Goal: Information Seeking & Learning: Find specific page/section

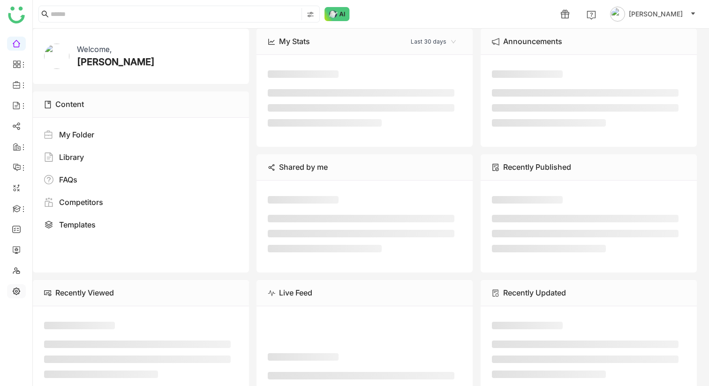
click at [15, 290] on link at bounding box center [16, 291] width 8 height 8
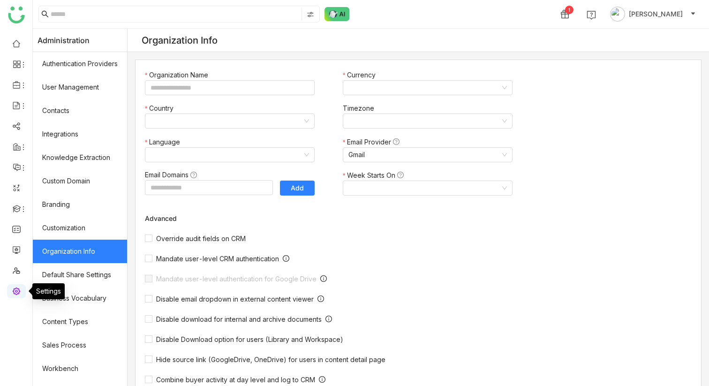
type input "*******"
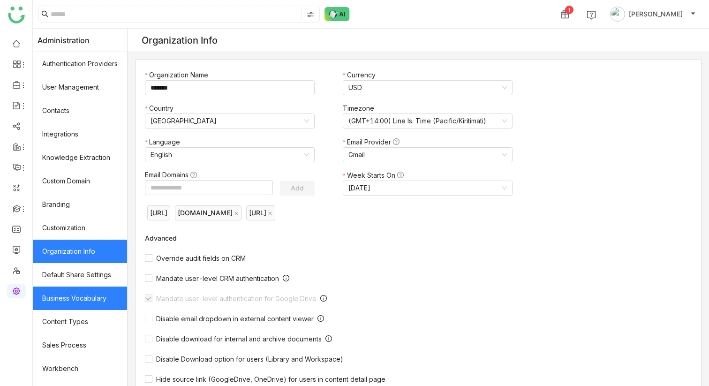
click at [101, 296] on link "Business Vocabulary" at bounding box center [80, 298] width 94 height 23
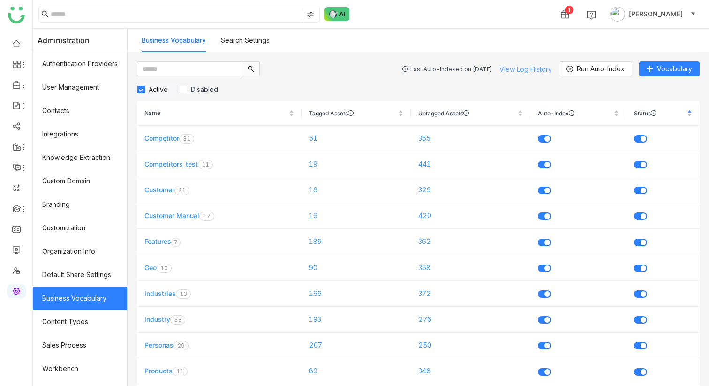
click at [529, 65] on link "View Log History" at bounding box center [526, 69] width 53 height 8
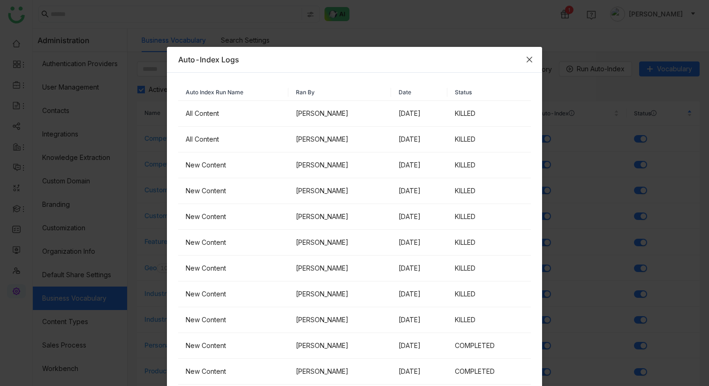
click at [529, 59] on icon "Close" at bounding box center [530, 60] width 8 height 8
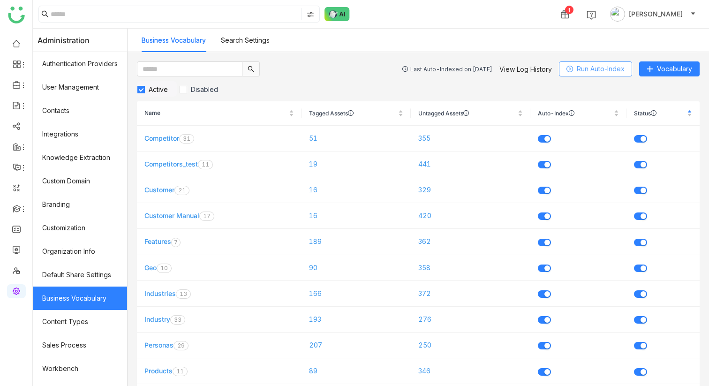
click at [585, 67] on span "Run Auto-Index" at bounding box center [601, 69] width 48 height 10
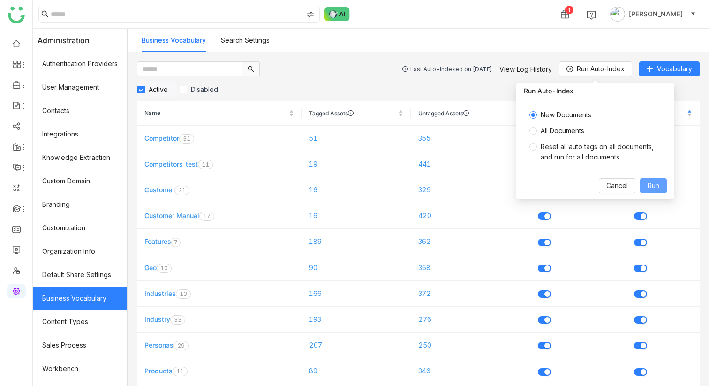
click at [652, 185] on span "Run" at bounding box center [654, 186] width 12 height 10
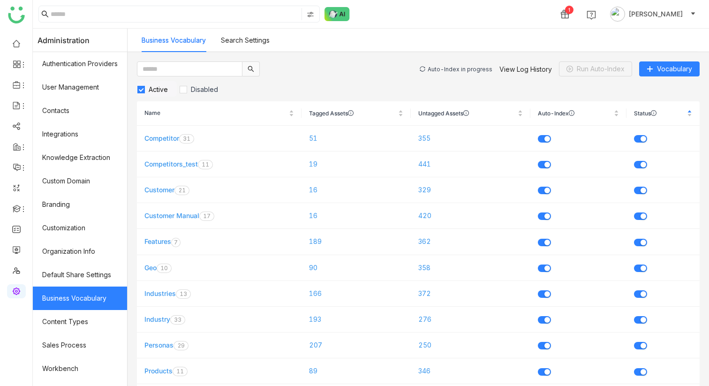
click at [441, 69] on div "Auto-Index in progress" at bounding box center [460, 69] width 65 height 7
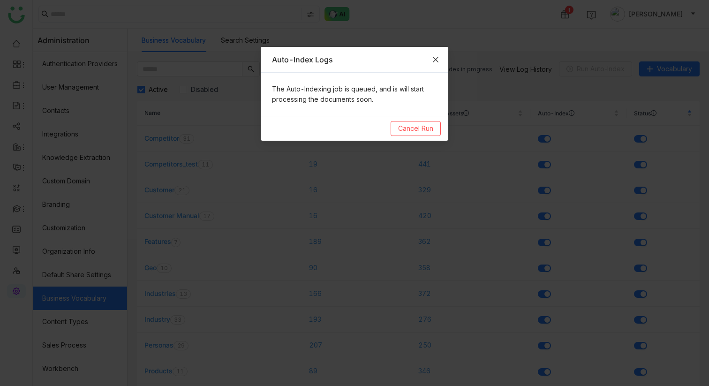
click at [437, 61] on icon "Close" at bounding box center [436, 60] width 8 height 8
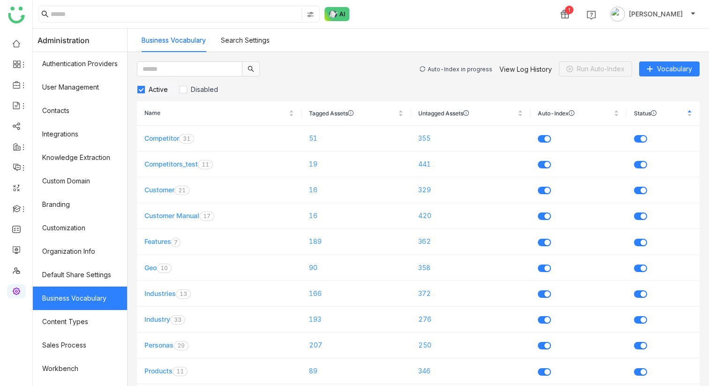
click at [448, 73] on div "Auto-Index in progress View Log History Run Auto-Index Vocabulary" at bounding box center [560, 68] width 280 height 15
click at [448, 70] on div "Auto-Index in progress" at bounding box center [460, 69] width 65 height 7
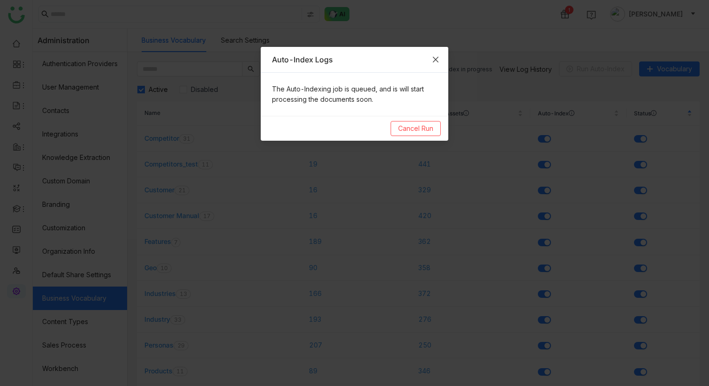
click at [437, 59] on icon "Close" at bounding box center [436, 60] width 8 height 8
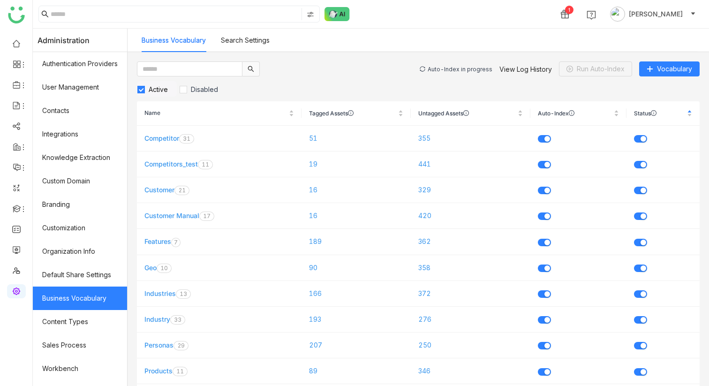
click at [453, 67] on div "Auto-Index in progress" at bounding box center [460, 69] width 65 height 7
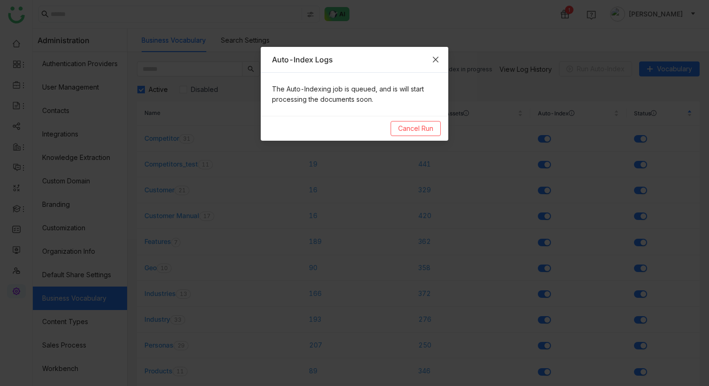
click at [440, 56] on span "Close" at bounding box center [435, 59] width 25 height 25
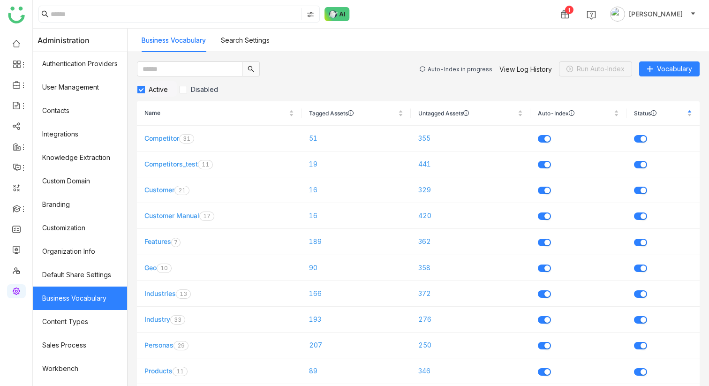
click at [477, 71] on div "Auto-Index in progress" at bounding box center [460, 69] width 65 height 7
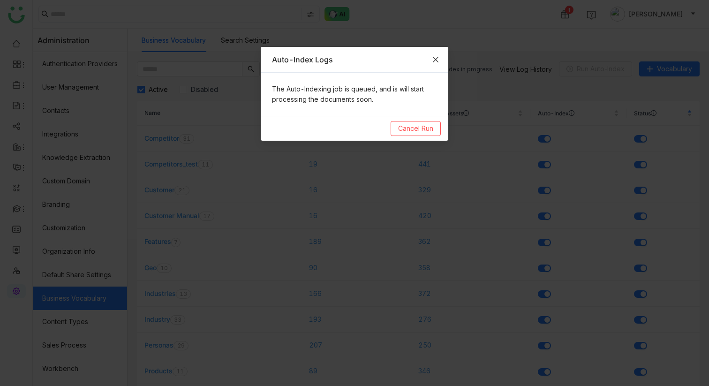
click at [436, 62] on icon "Close" at bounding box center [436, 60] width 8 height 8
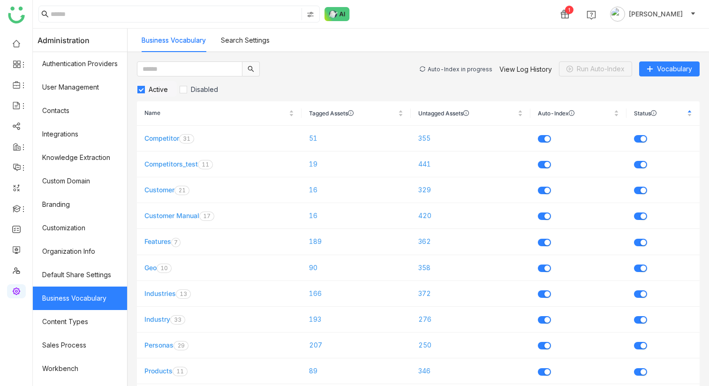
click at [459, 72] on div "Auto-Index in progress" at bounding box center [460, 69] width 65 height 7
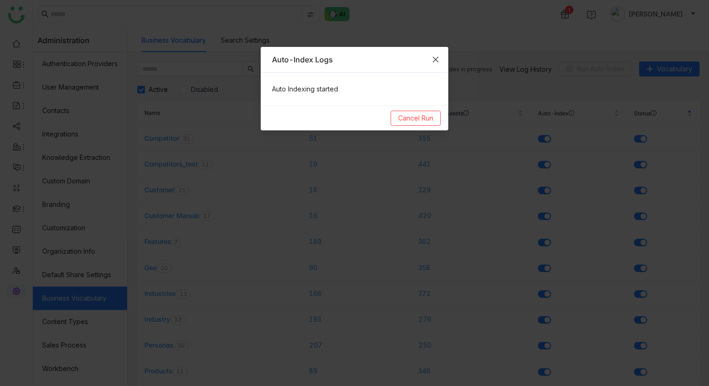
click at [432, 59] on icon "Close" at bounding box center [436, 60] width 8 height 8
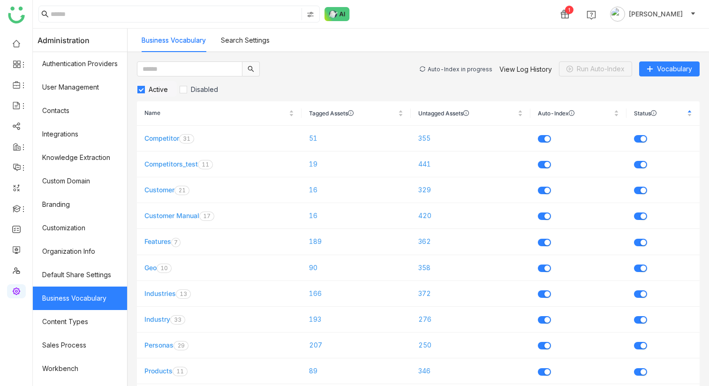
click at [449, 67] on div "Auto-Index in progress" at bounding box center [460, 69] width 65 height 7
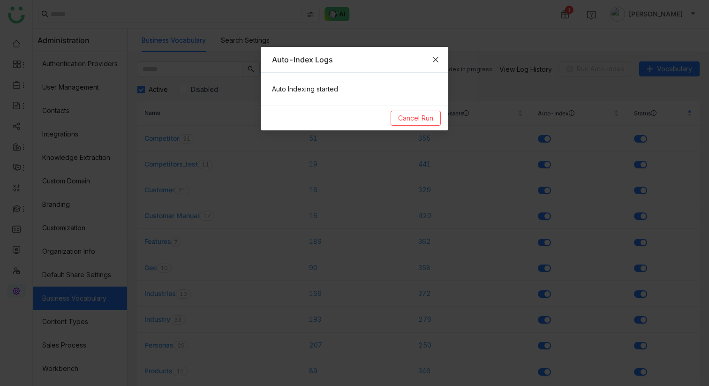
click at [432, 61] on icon "Close" at bounding box center [436, 60] width 8 height 8
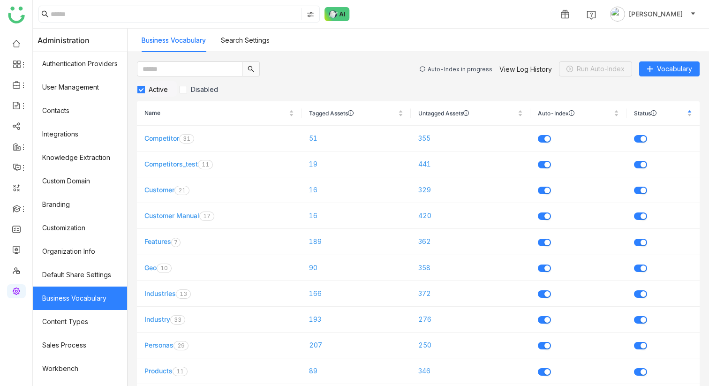
click at [470, 69] on div "Auto-Index in progress" at bounding box center [460, 69] width 65 height 7
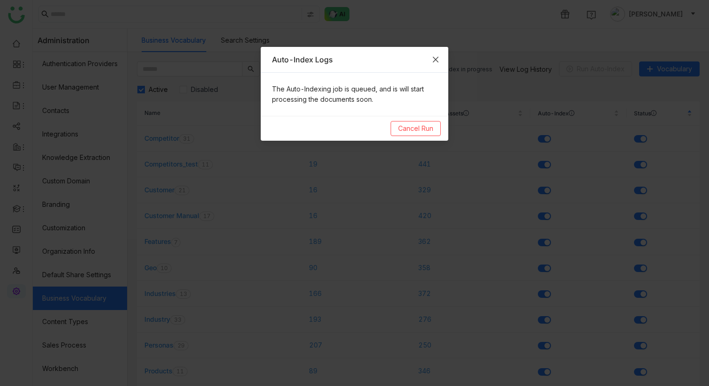
click at [437, 60] on icon "Close" at bounding box center [436, 60] width 8 height 8
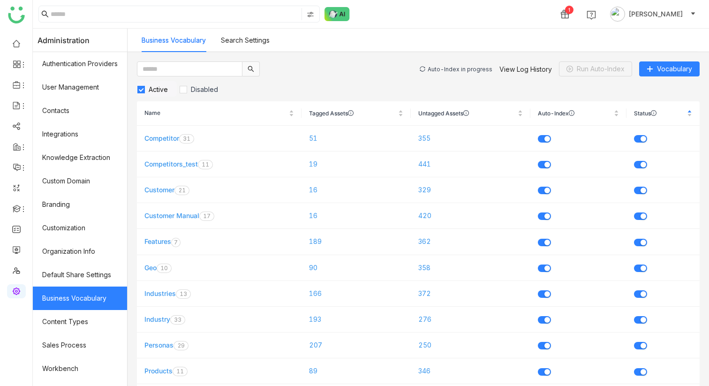
click at [456, 64] on div "Auto-Index in progress View Log History Run Auto-Index Vocabulary" at bounding box center [560, 68] width 280 height 15
click at [456, 68] on div "Auto-Index in progress" at bounding box center [460, 69] width 65 height 7
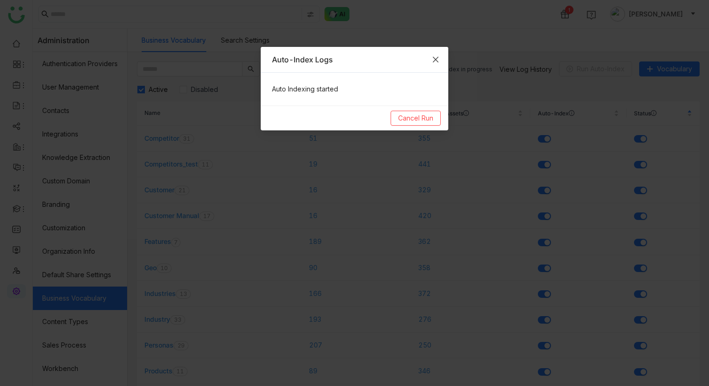
click at [433, 60] on icon "Close" at bounding box center [436, 60] width 8 height 8
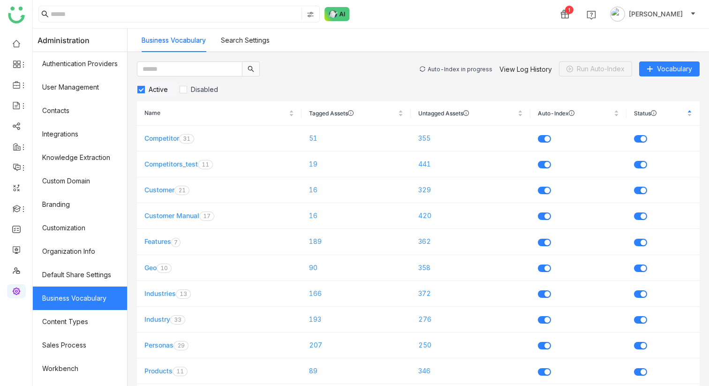
click at [451, 68] on div "Auto-Index in progress" at bounding box center [460, 69] width 65 height 7
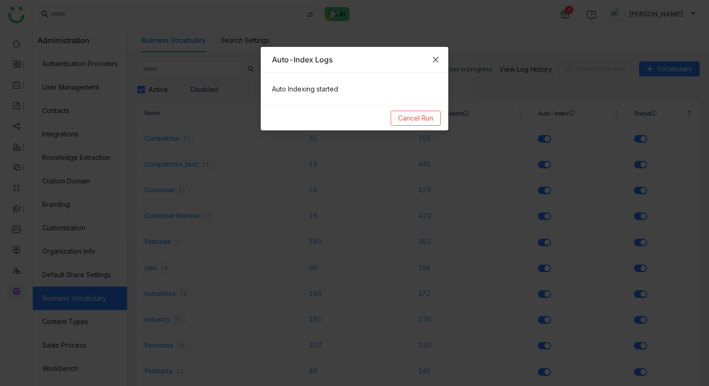
click at [438, 54] on span "Close" at bounding box center [435, 59] width 25 height 25
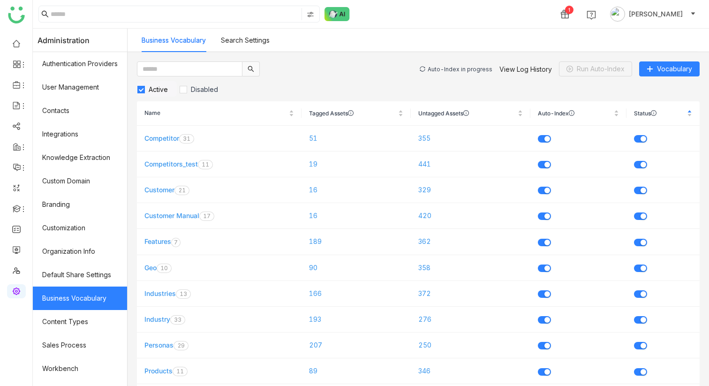
click at [444, 71] on div "Auto-Index in progress" at bounding box center [460, 69] width 65 height 7
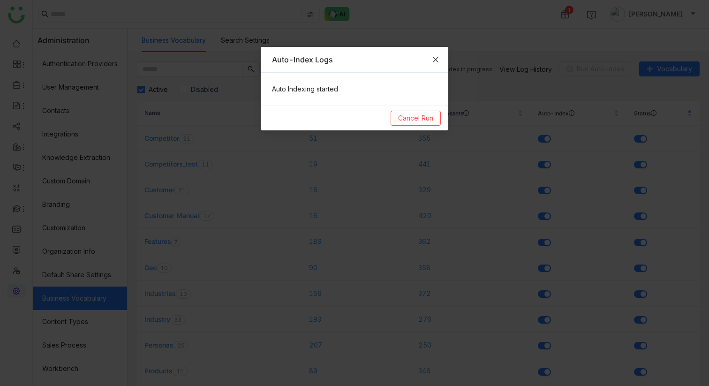
click at [438, 61] on icon "Close" at bounding box center [436, 60] width 8 height 8
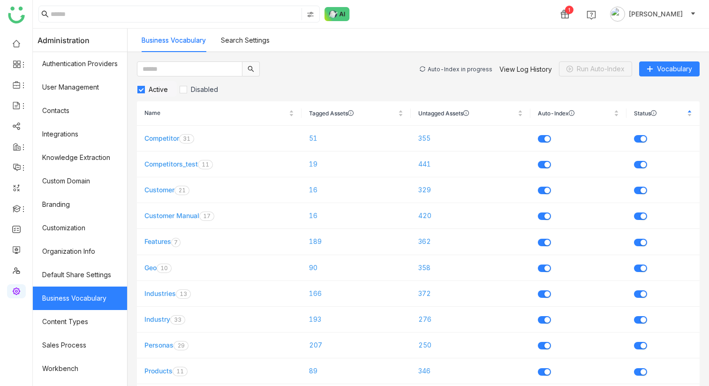
click at [448, 68] on div "Auto-Index in progress" at bounding box center [460, 69] width 65 height 7
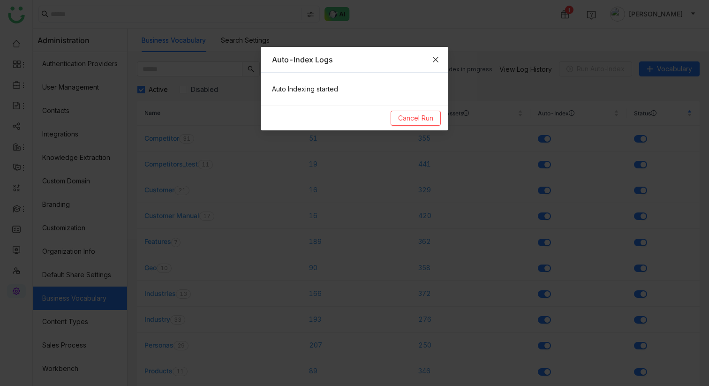
click at [436, 62] on icon "Close" at bounding box center [436, 60] width 8 height 8
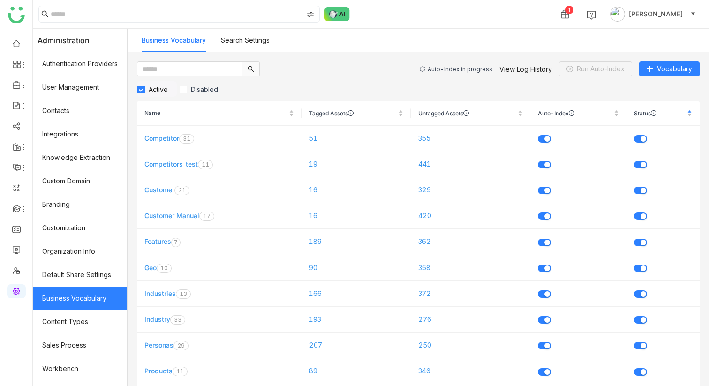
click at [448, 71] on div "Auto-Index in progress" at bounding box center [460, 69] width 65 height 7
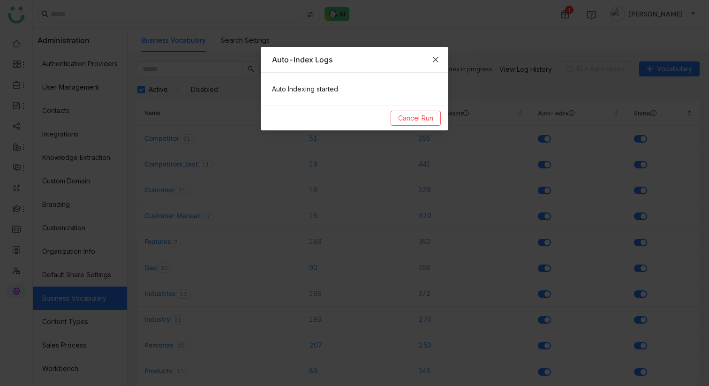
click at [438, 63] on icon "Close" at bounding box center [436, 60] width 8 height 8
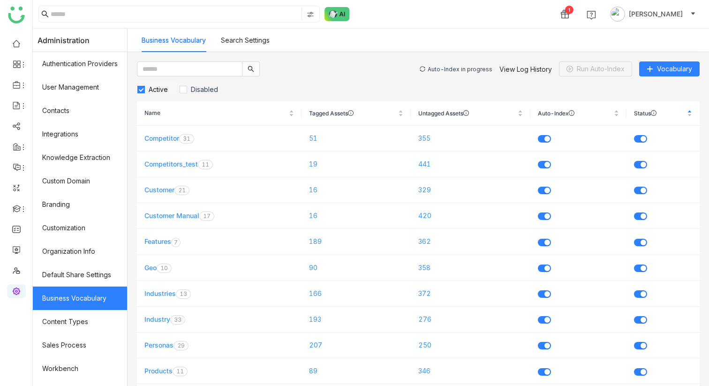
click at [453, 69] on div "Auto-Index in progress" at bounding box center [460, 69] width 65 height 7
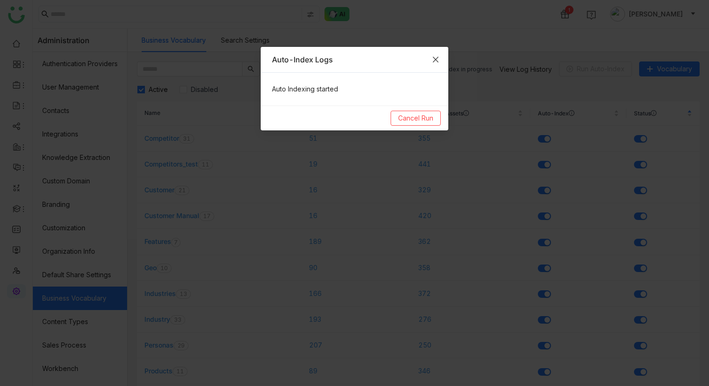
click at [436, 59] on icon "Close" at bounding box center [436, 60] width 6 height 6
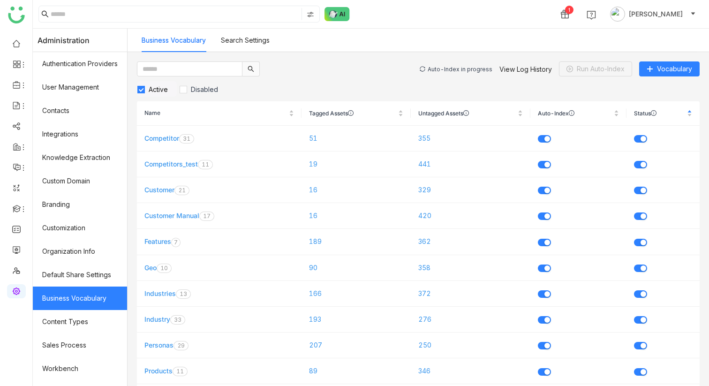
click at [446, 66] on div "Auto-Index in progress" at bounding box center [460, 69] width 65 height 7
click at [435, 68] on div "Auto-Index in progress" at bounding box center [460, 69] width 65 height 7
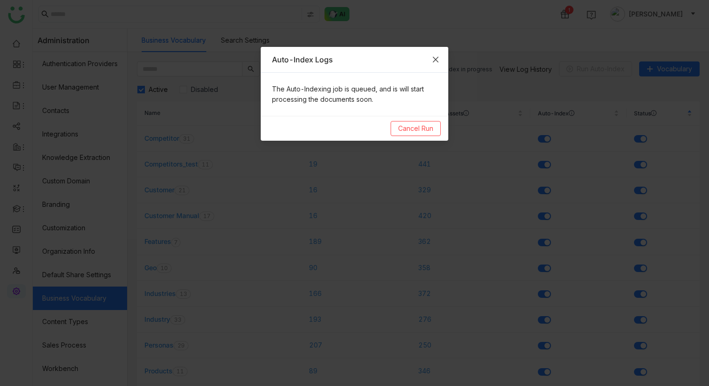
click at [436, 62] on icon "Close" at bounding box center [436, 60] width 8 height 8
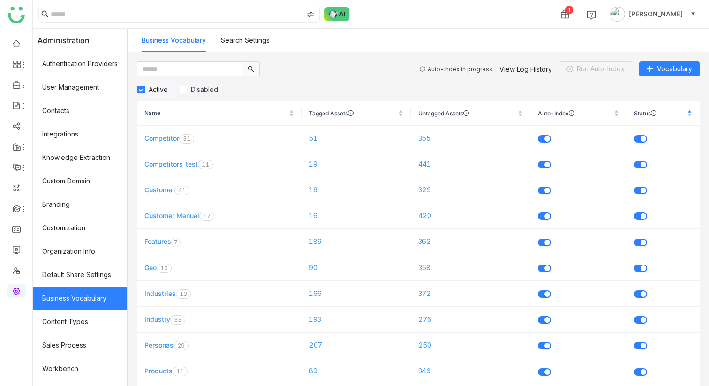
click at [446, 75] on div "Auto-Index in progress View Log History Run Auto-Index Vocabulary" at bounding box center [560, 68] width 280 height 15
click at [445, 69] on div "Auto-Index in progress" at bounding box center [460, 69] width 65 height 7
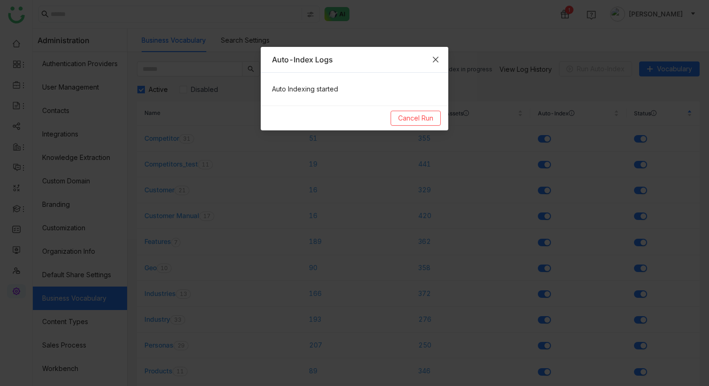
click at [439, 59] on icon "Close" at bounding box center [436, 60] width 8 height 8
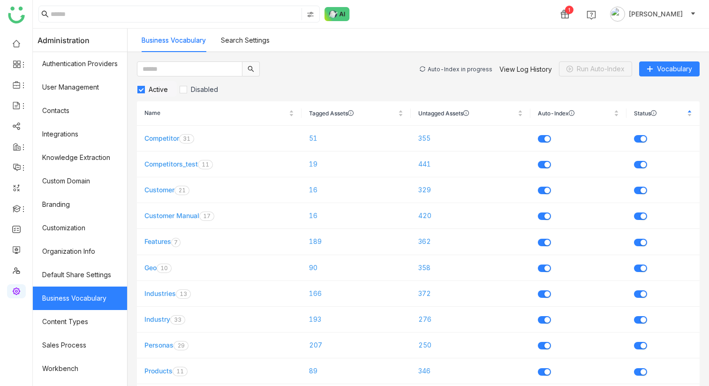
click at [461, 71] on div "Auto-Index in progress" at bounding box center [460, 69] width 65 height 7
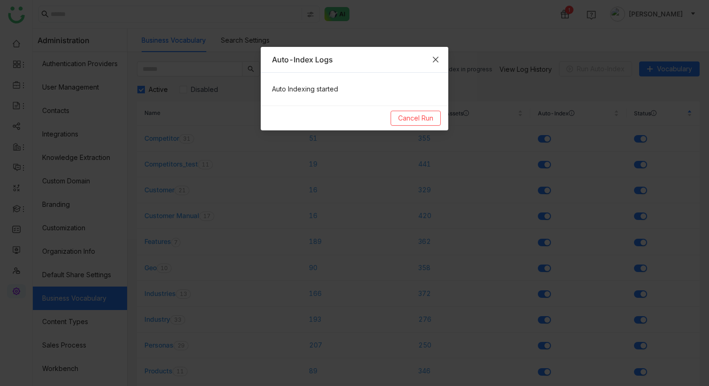
click at [438, 59] on icon "Close" at bounding box center [436, 60] width 8 height 8
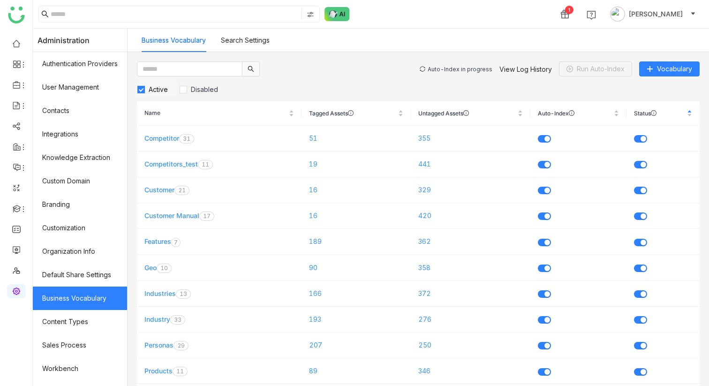
click at [456, 68] on div "Auto-Index in progress" at bounding box center [460, 69] width 65 height 7
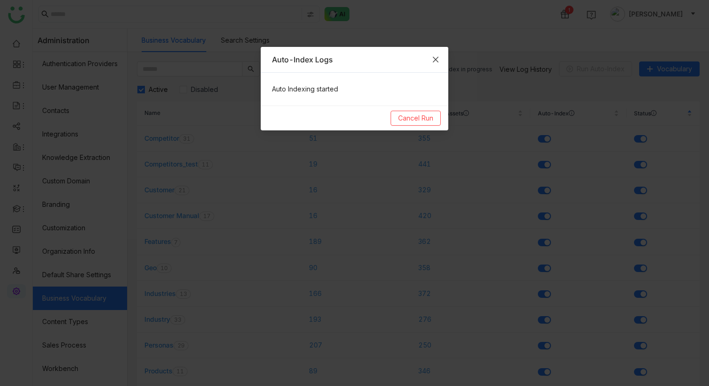
click at [436, 61] on icon "Close" at bounding box center [436, 60] width 8 height 8
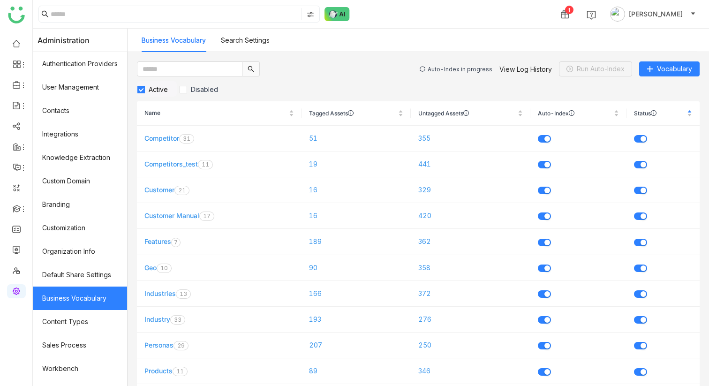
click at [442, 66] on div "Auto-Index in progress" at bounding box center [460, 69] width 65 height 7
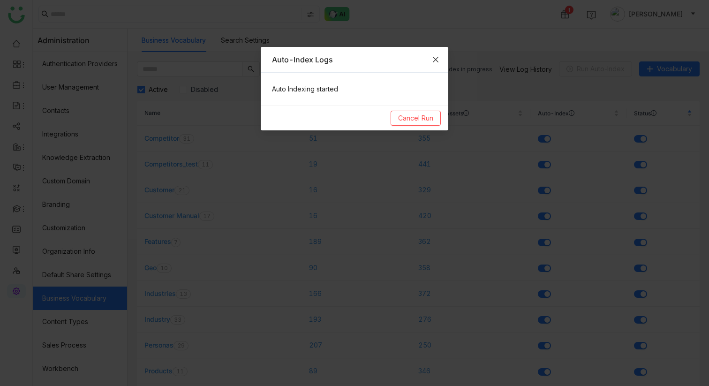
click at [436, 63] on span "Close" at bounding box center [435, 59] width 25 height 25
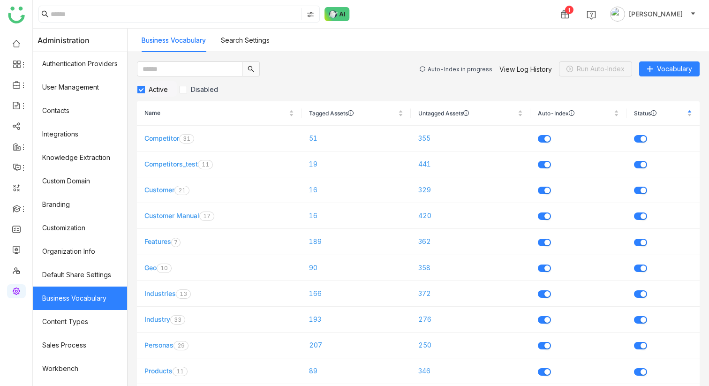
click at [462, 68] on div "Auto-Index in progress" at bounding box center [460, 69] width 65 height 7
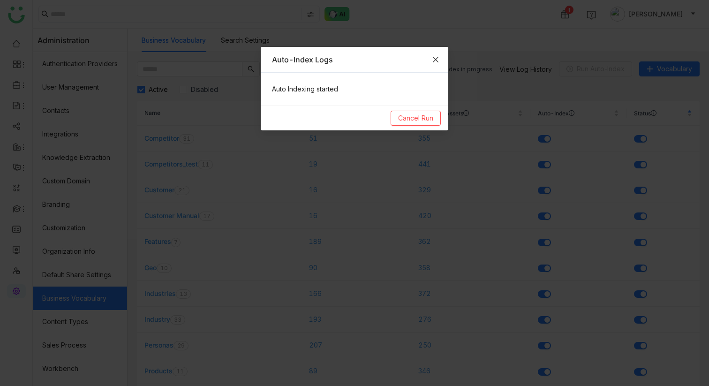
click at [433, 58] on icon "Close" at bounding box center [436, 60] width 8 height 8
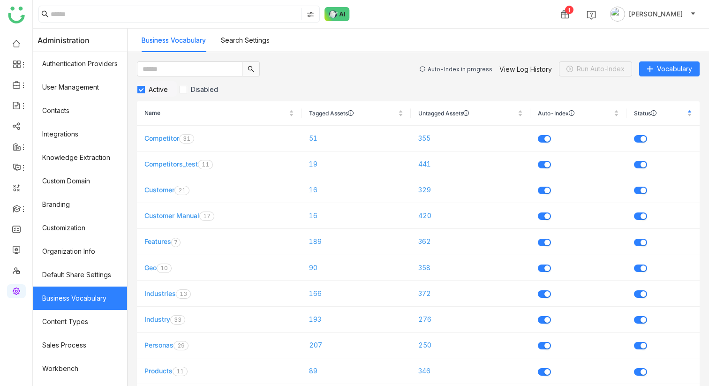
click at [458, 68] on div "Auto-Index in progress" at bounding box center [460, 69] width 65 height 7
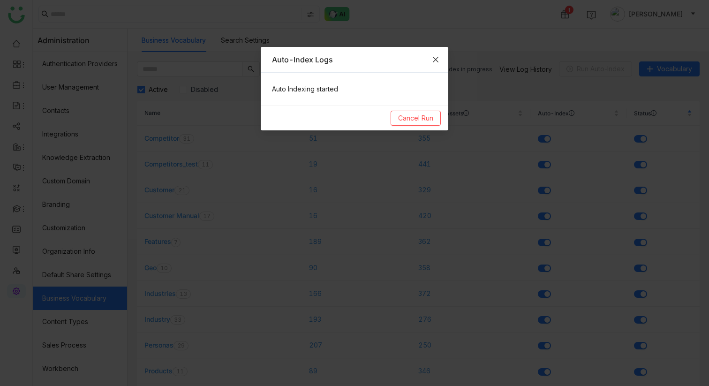
click at [439, 57] on icon "Close" at bounding box center [436, 60] width 8 height 8
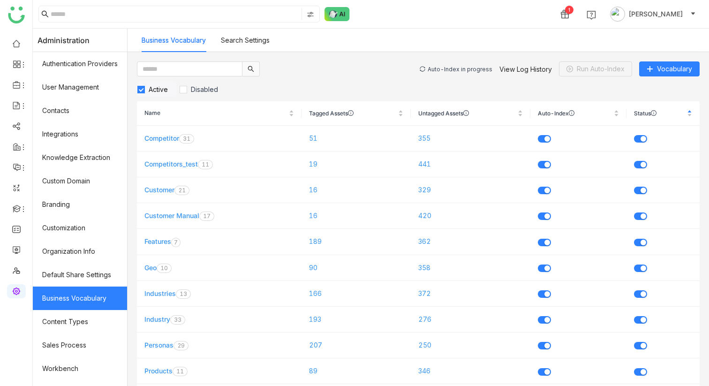
click at [457, 67] on div "Auto-Index in progress" at bounding box center [460, 69] width 65 height 7
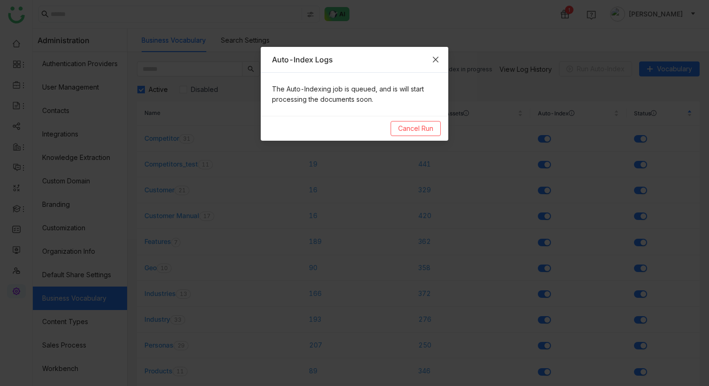
click at [441, 59] on span "Close" at bounding box center [435, 59] width 25 height 25
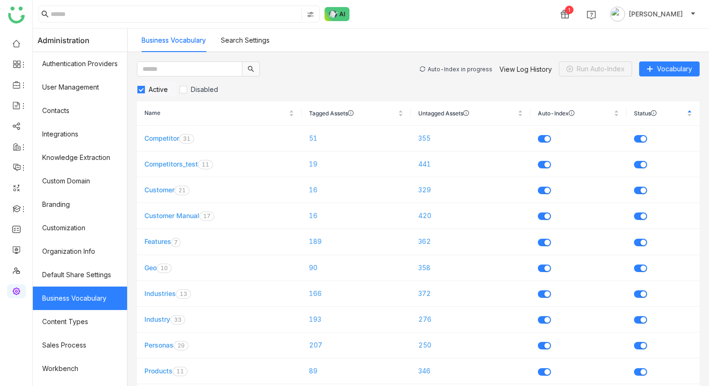
click at [448, 66] on div "Auto-Index in progress" at bounding box center [460, 69] width 65 height 7
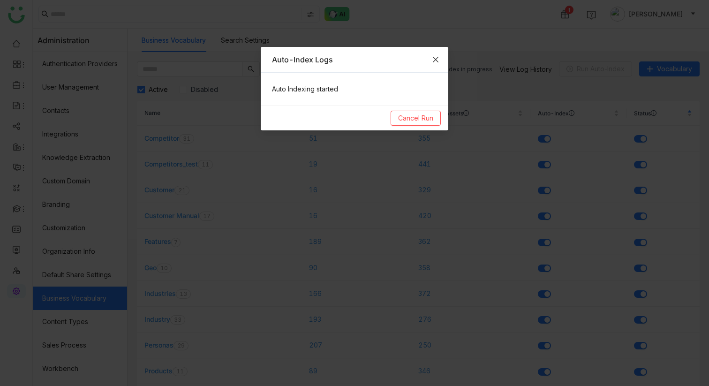
click at [442, 62] on span "Close" at bounding box center [435, 59] width 25 height 25
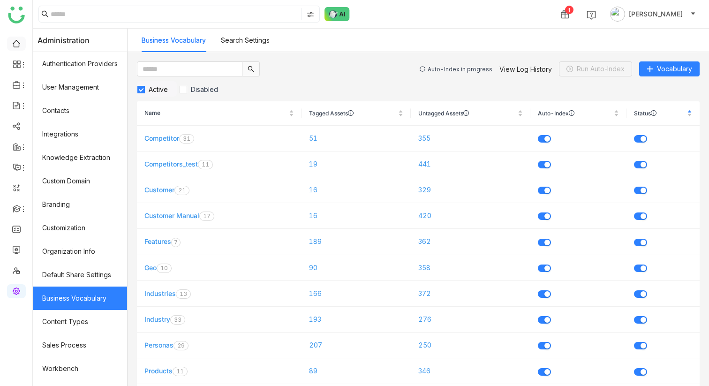
click at [15, 43] on link at bounding box center [16, 43] width 8 height 8
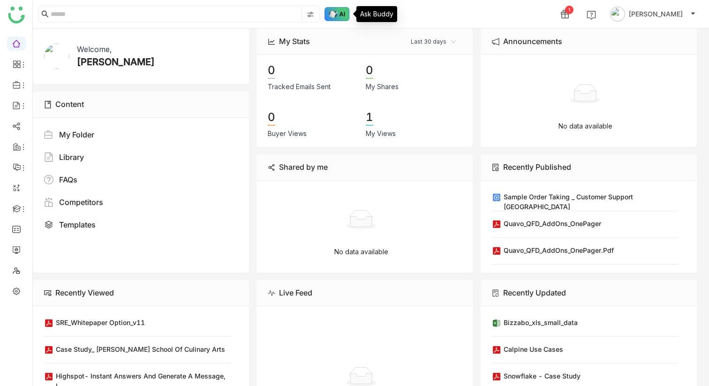
click at [335, 12] on img at bounding box center [337, 14] width 25 height 14
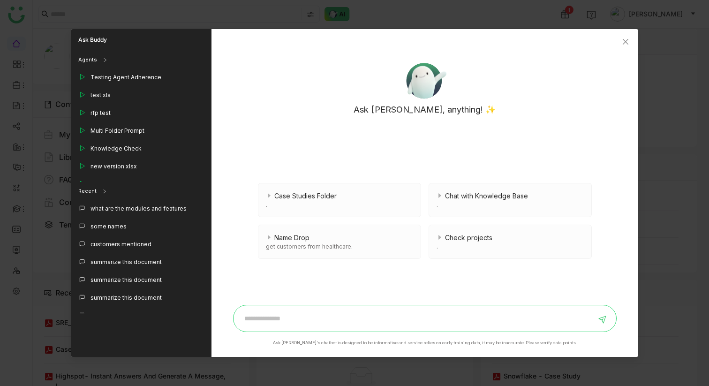
click at [298, 316] on input at bounding box center [417, 318] width 357 height 15
type input "**********"
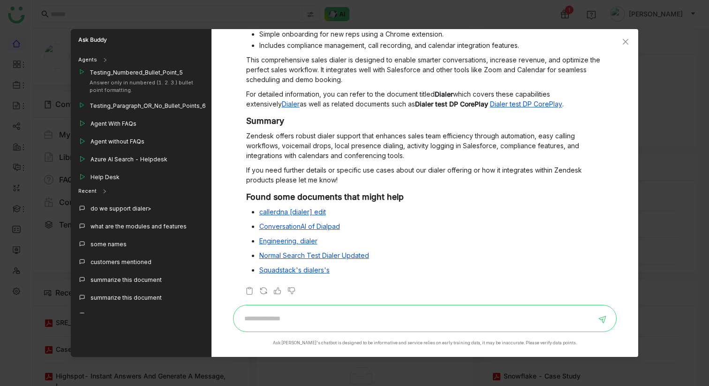
scroll to position [872, 0]
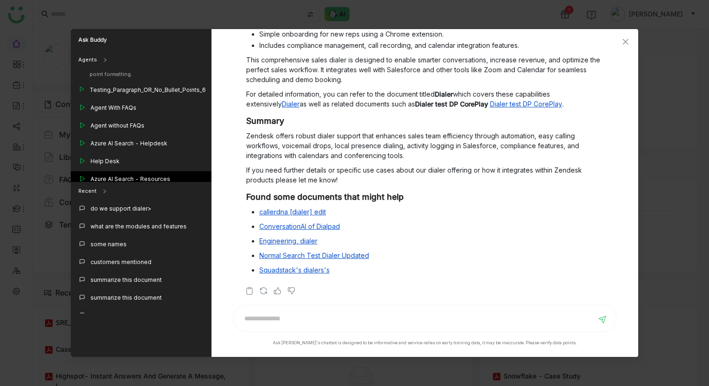
click at [143, 171] on div "Azure AI Search - Resources" at bounding box center [141, 180] width 141 height 18
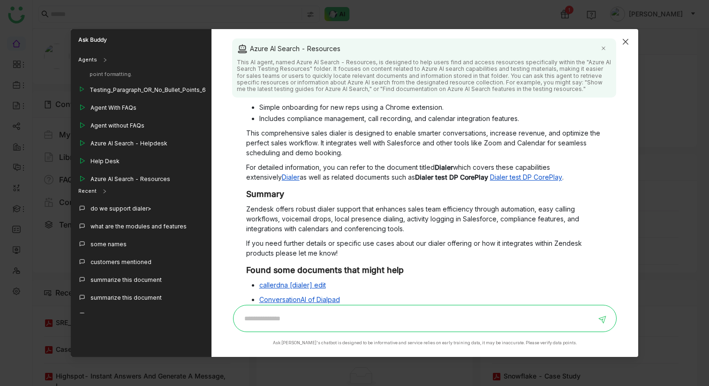
click at [626, 44] on icon "Close" at bounding box center [626, 42] width 8 height 8
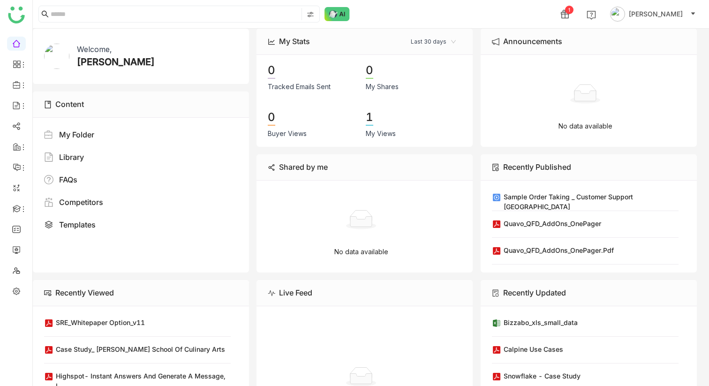
click at [343, 15] on img at bounding box center [337, 14] width 25 height 14
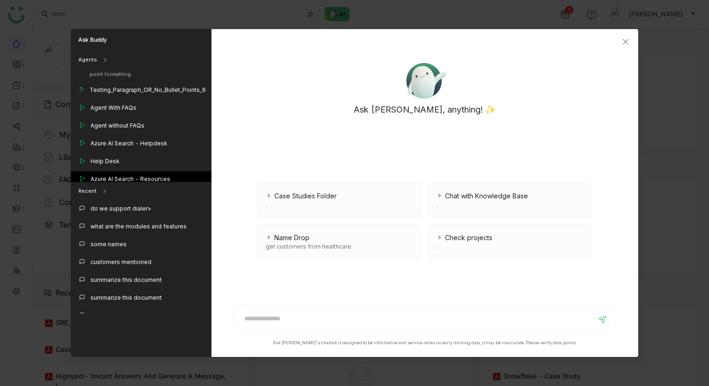
click at [140, 175] on div "Azure AI Search - Resources" at bounding box center [131, 179] width 80 height 8
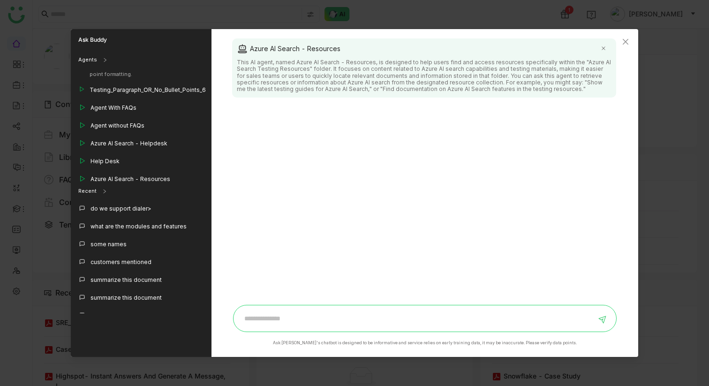
click at [287, 324] on input at bounding box center [417, 318] width 357 height 15
type input "**********"
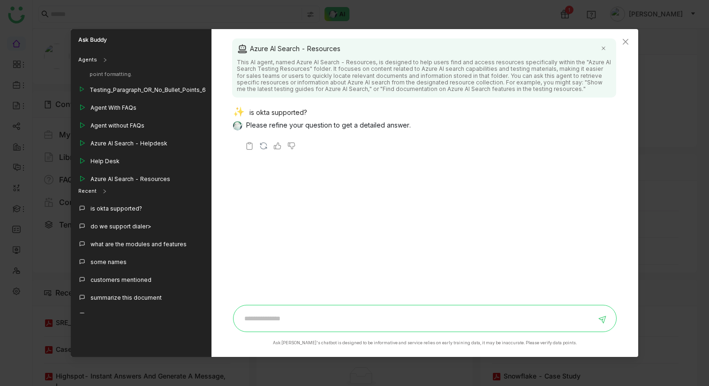
click at [277, 320] on input at bounding box center [417, 318] width 357 height 15
type input "**********"
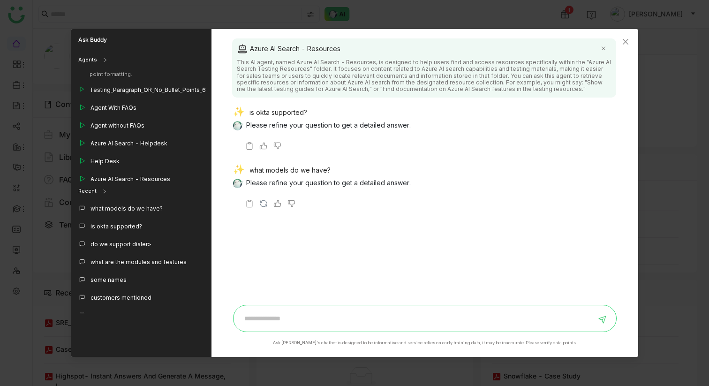
paste input "**********"
type input "**********"
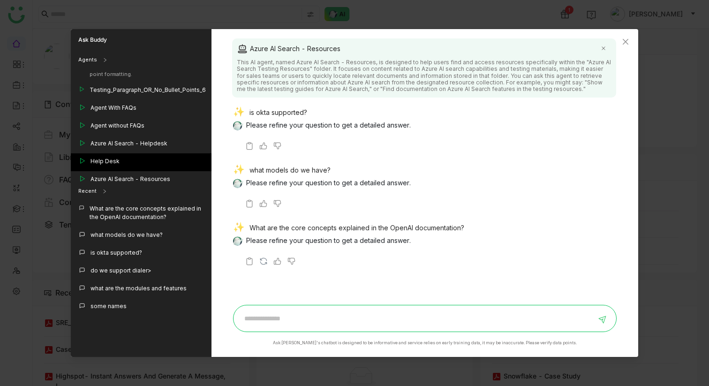
click at [130, 153] on div "Help Desk" at bounding box center [141, 162] width 141 height 18
click at [248, 319] on input at bounding box center [417, 318] width 357 height 15
paste input "**********"
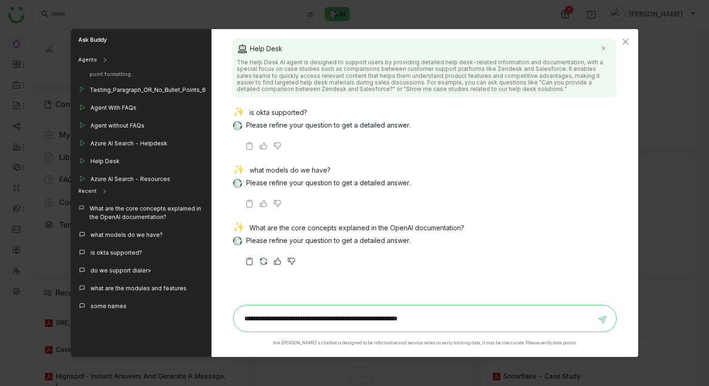
type input "**********"
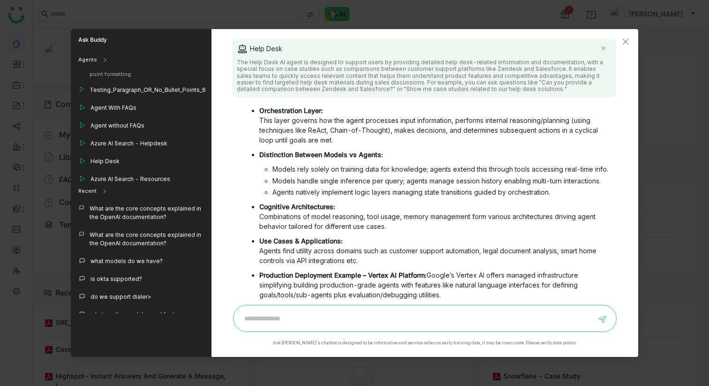
scroll to position [497, 0]
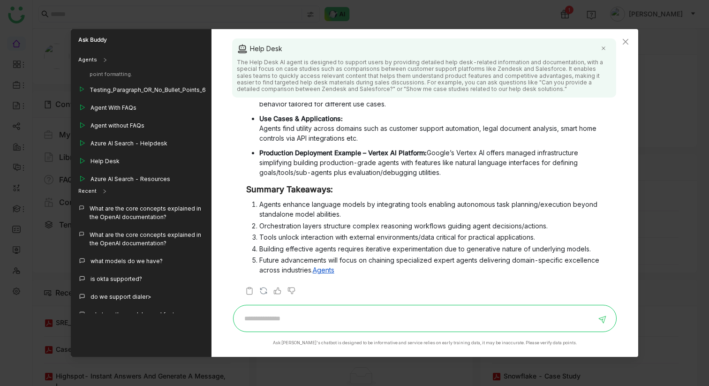
click at [328, 271] on link "Agents" at bounding box center [324, 270] width 22 height 8
click at [308, 317] on input at bounding box center [417, 318] width 357 height 15
paste input "**********"
type input "**********"
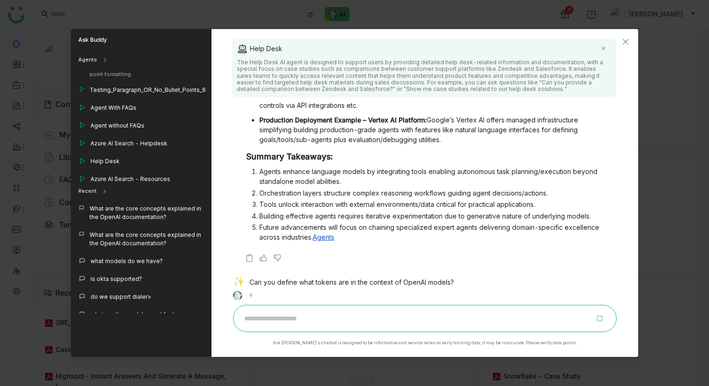
scroll to position [539, 0]
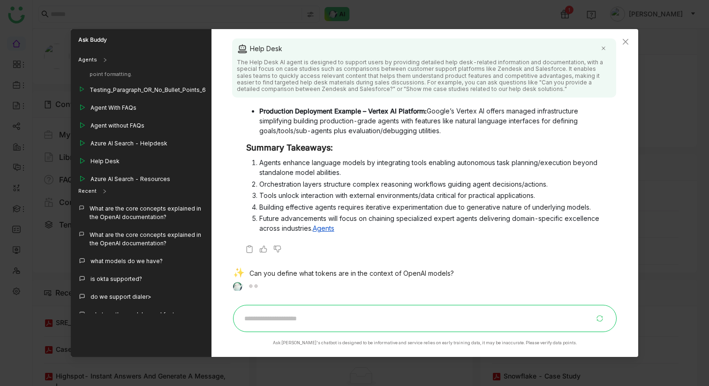
click at [346, 270] on div "Can you define what tokens are in the context of OpenAI models?" at bounding box center [421, 274] width 377 height 13
copy div "Can you define what tokens are in the context of OpenAI models?"
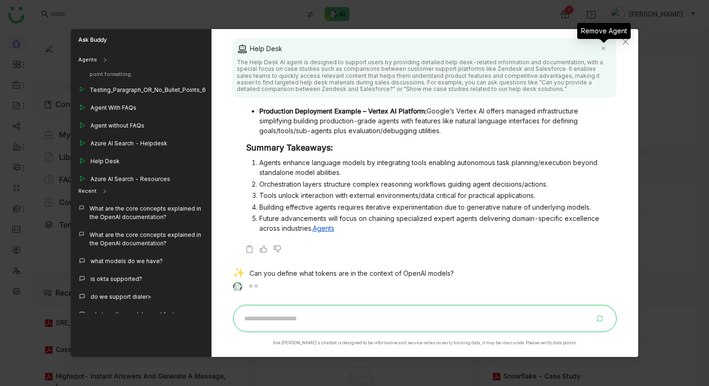
click at [625, 41] on div "Remove Agent" at bounding box center [603, 34] width 53 height 23
click at [603, 47] on icon at bounding box center [604, 48] width 4 height 4
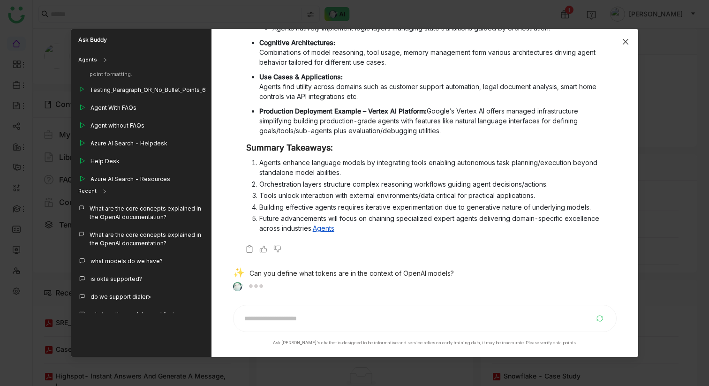
click at [624, 39] on icon "Close" at bounding box center [626, 42] width 6 height 6
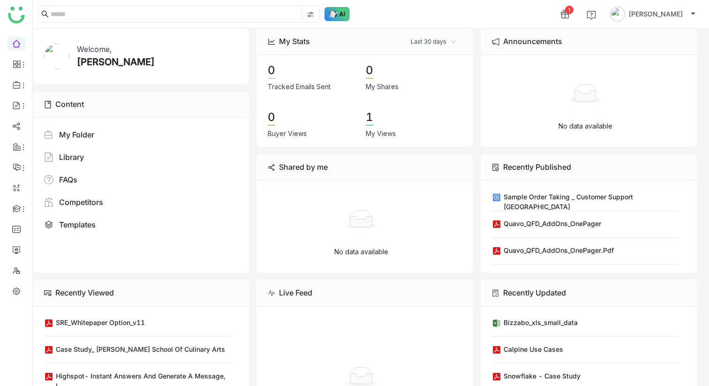
click at [343, 14] on img at bounding box center [337, 14] width 25 height 14
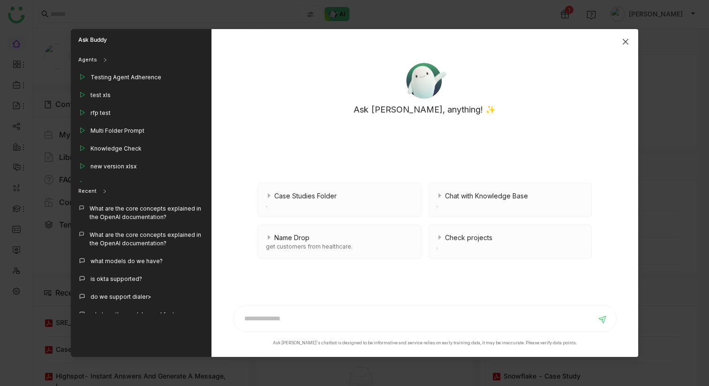
click at [621, 44] on span "Close" at bounding box center [625, 41] width 25 height 25
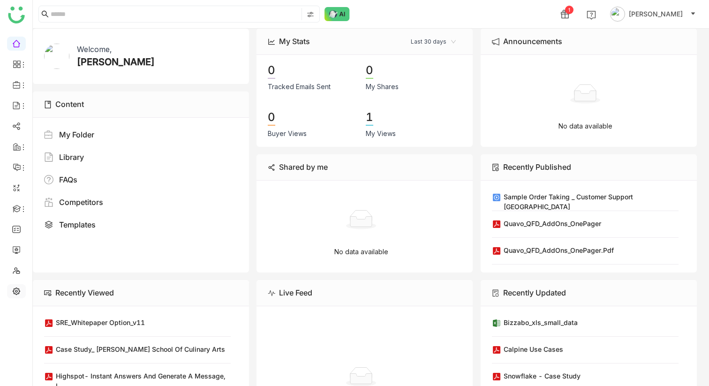
click at [16, 295] on link at bounding box center [16, 291] width 8 height 8
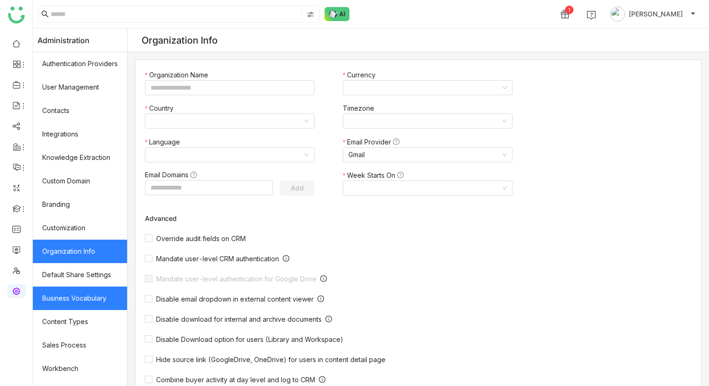
type input "*******"
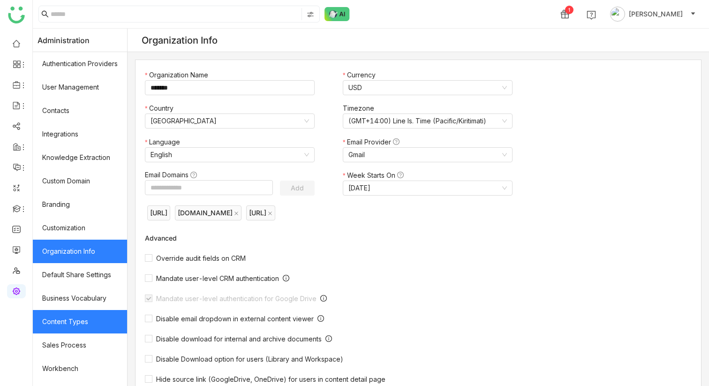
scroll to position [112, 0]
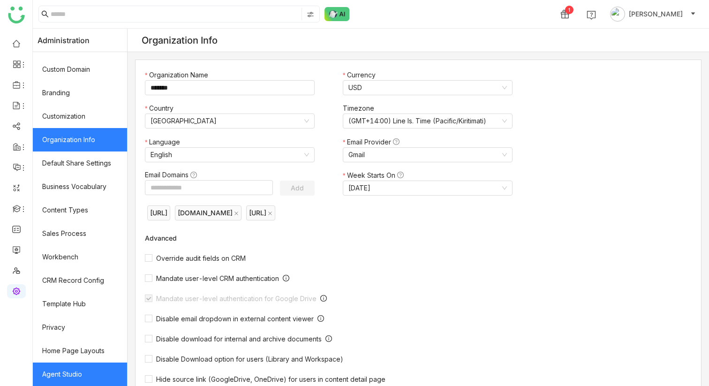
click at [69, 376] on link "Agent Studio" at bounding box center [80, 374] width 94 height 23
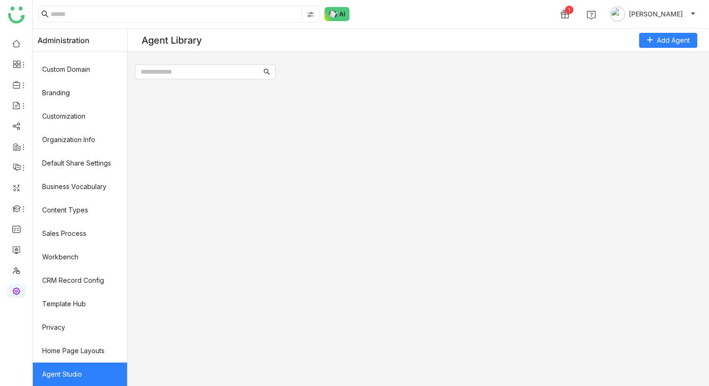
click at [76, 375] on link "Agent Studio" at bounding box center [80, 374] width 94 height 23
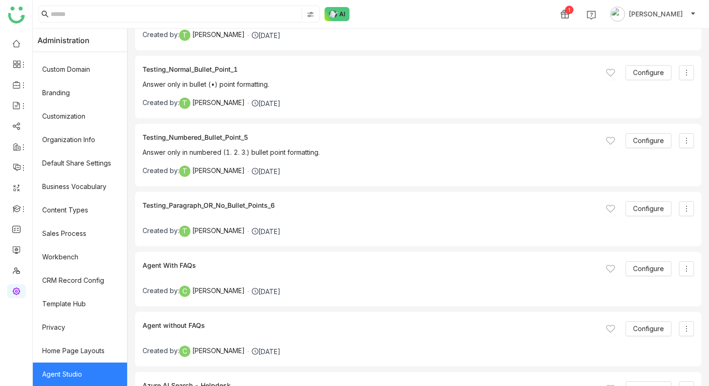
scroll to position [2944, 0]
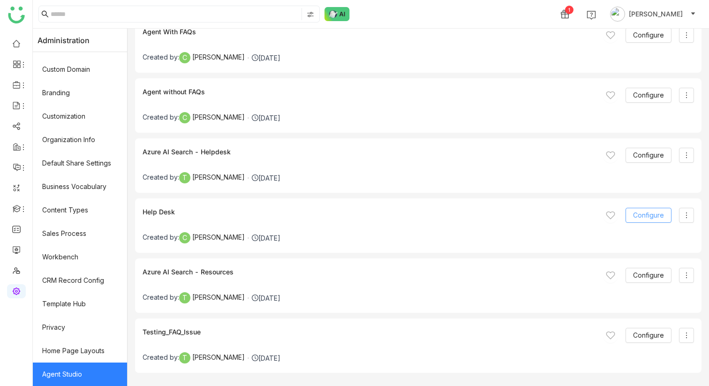
click at [653, 214] on span "Configure" at bounding box center [648, 215] width 31 height 10
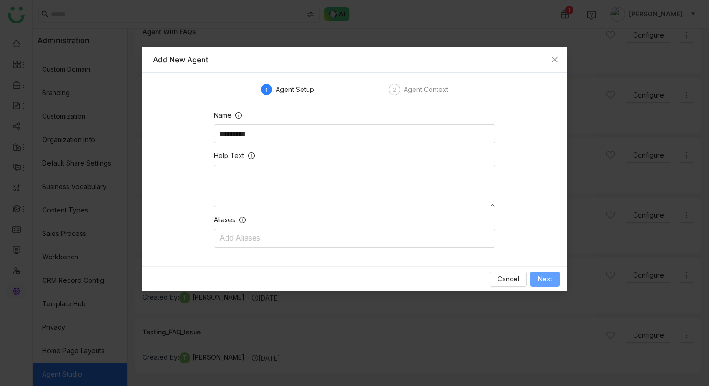
click at [540, 278] on span "Next" at bounding box center [545, 279] width 15 height 10
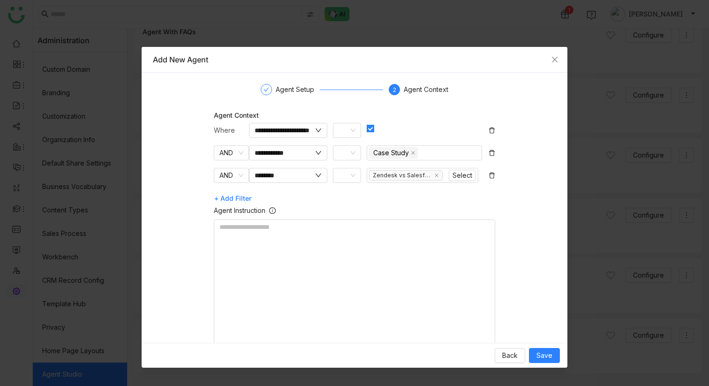
click at [495, 157] on gtmb-prompt-context-selection "**********" at bounding box center [354, 229] width 403 height 238
click at [492, 154] on icon at bounding box center [492, 153] width 7 height 7
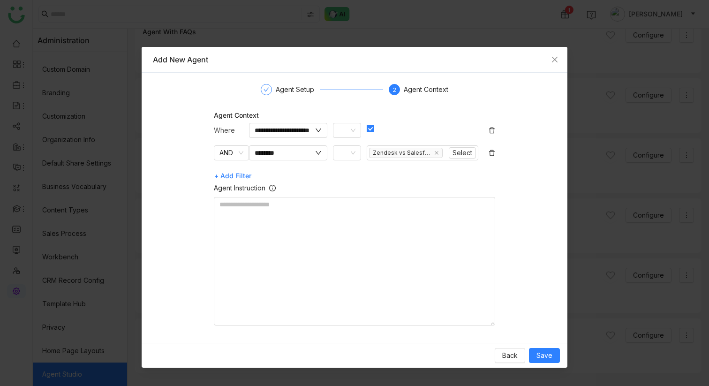
click at [488, 155] on div "Zendesk vs Salesforce: Detailed Comparison Select" at bounding box center [428, 156] width 122 height 23
click at [494, 154] on icon at bounding box center [492, 153] width 7 height 7
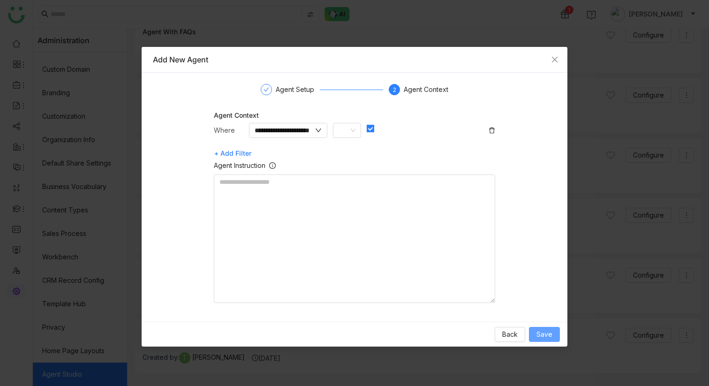
click at [548, 335] on span "Save" at bounding box center [545, 334] width 16 height 10
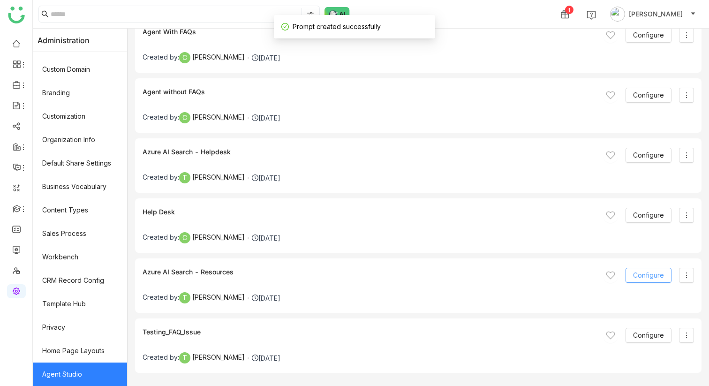
click at [656, 273] on span "Configure" at bounding box center [648, 275] width 31 height 10
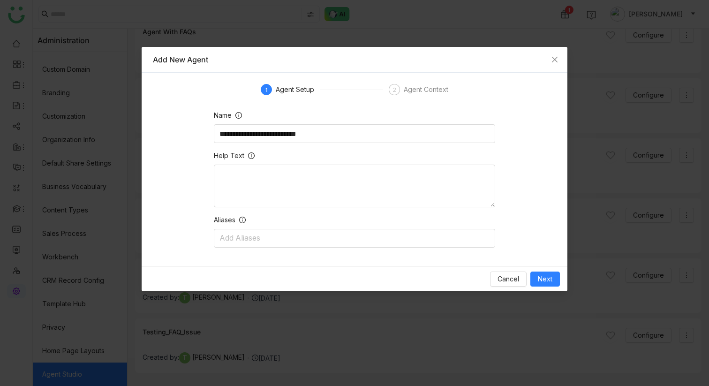
click at [545, 265] on div "**********" at bounding box center [354, 170] width 425 height 194
click at [545, 278] on span "Next" at bounding box center [545, 279] width 15 height 10
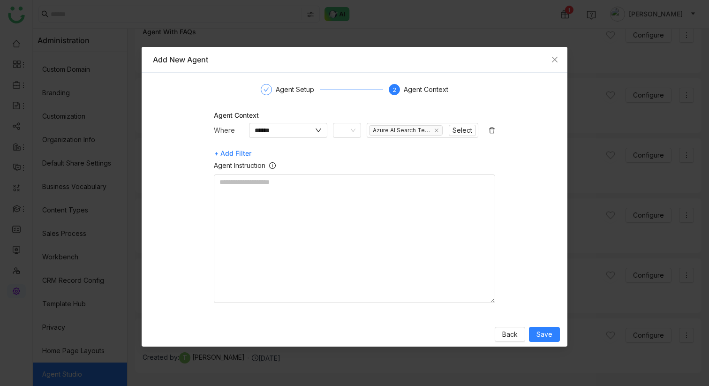
click at [491, 129] on icon at bounding box center [492, 130] width 7 height 7
click at [288, 132] on input "text" at bounding box center [284, 130] width 59 height 10
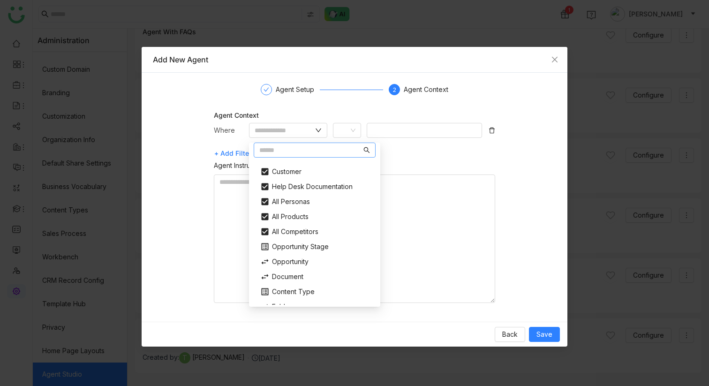
click at [352, 110] on gtmb-create-prompt "Agent Setup 2 Agent Context Agent Context Where + Add Filter Agent Instruction" at bounding box center [354, 193] width 403 height 219
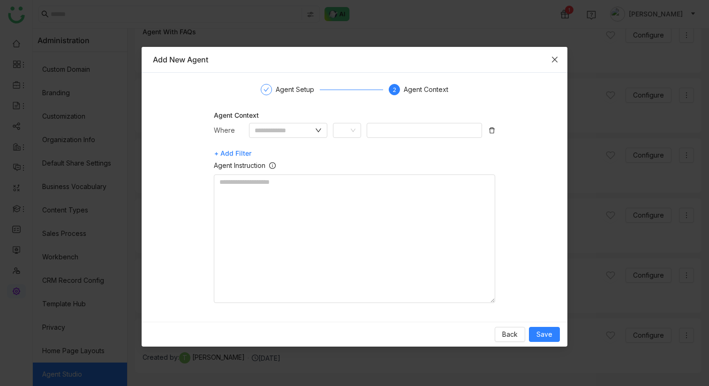
click at [552, 61] on icon "Close" at bounding box center [555, 60] width 8 height 8
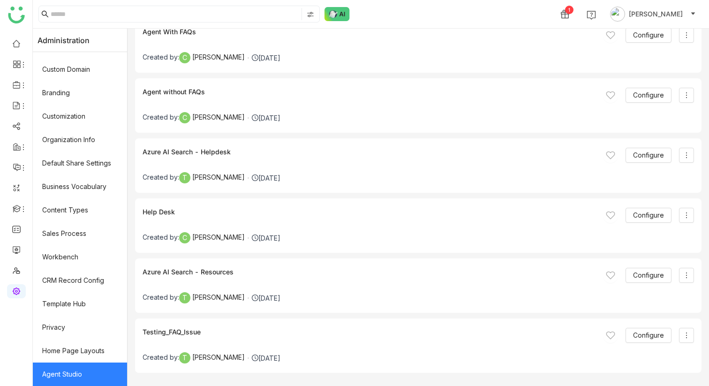
click at [341, 5] on div "1 [PERSON_NAME]" at bounding box center [371, 14] width 676 height 28
click at [341, 16] on img at bounding box center [337, 14] width 25 height 14
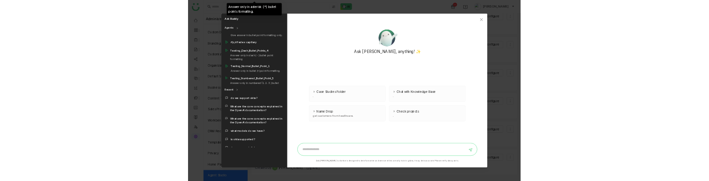
scroll to position [872, 0]
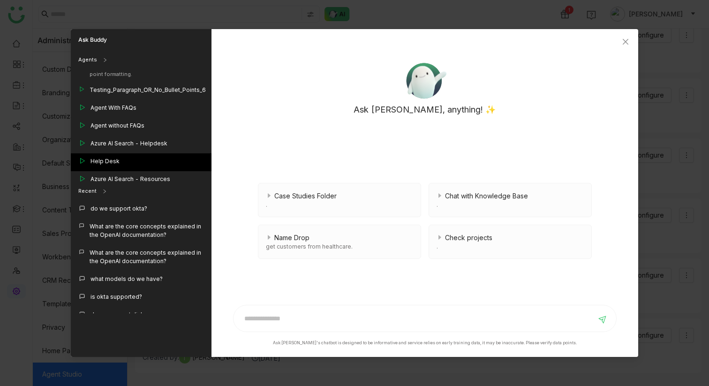
click at [121, 153] on div "Help Desk" at bounding box center [141, 162] width 141 height 18
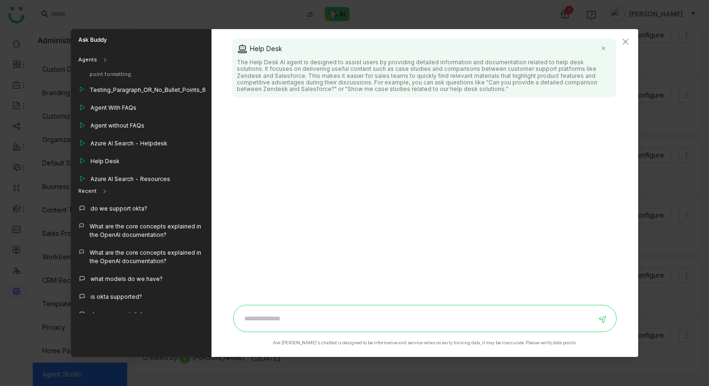
click at [266, 319] on input at bounding box center [417, 318] width 357 height 15
paste input "**********"
type input "**********"
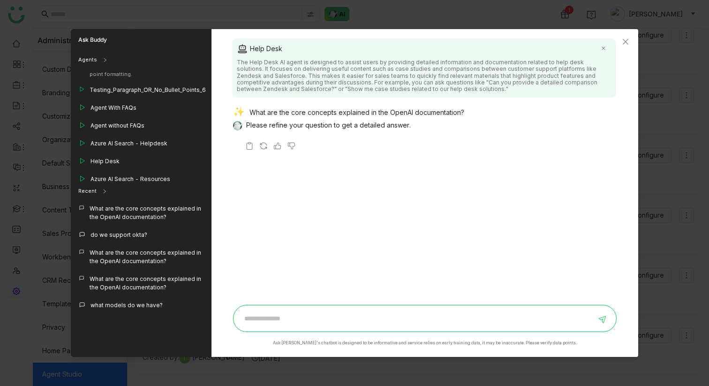
click at [272, 47] on div "Help Desk" at bounding box center [424, 48] width 375 height 11
click at [282, 319] on input at bounding box center [417, 318] width 357 height 15
paste input "**********"
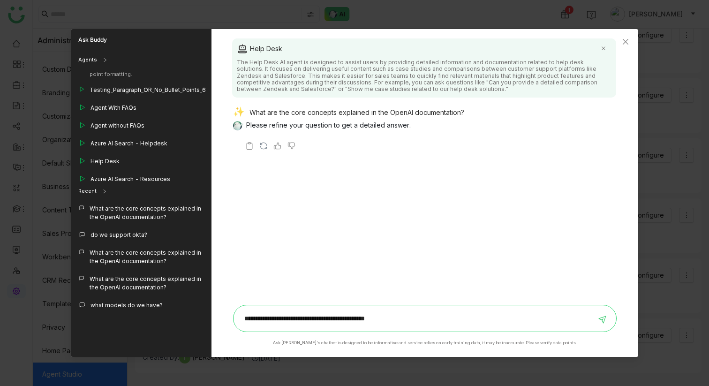
type input "**********"
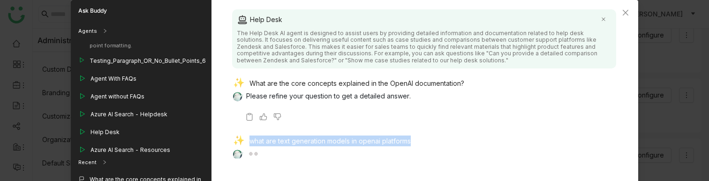
drag, startPoint x: 428, startPoint y: 142, endPoint x: 249, endPoint y: 141, distance: 178.7
click at [249, 141] on div "what are text generation models in openai platforms" at bounding box center [421, 142] width 377 height 13
copy div "what are text generation models in openai platforms"
click at [627, 14] on icon "Close" at bounding box center [626, 13] width 6 height 6
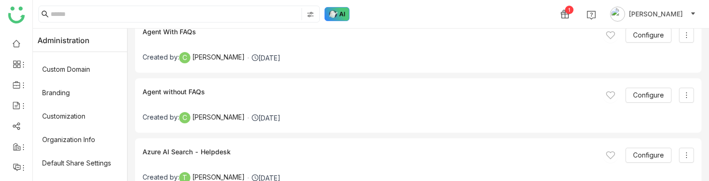
click at [333, 16] on img at bounding box center [337, 14] width 25 height 14
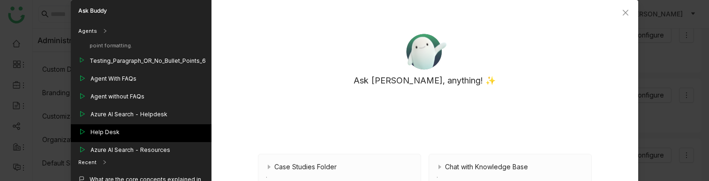
click at [169, 124] on div "Help Desk" at bounding box center [141, 133] width 141 height 18
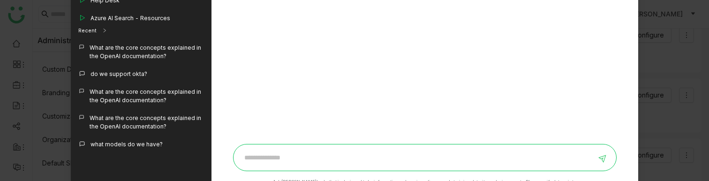
scroll to position [147, 0]
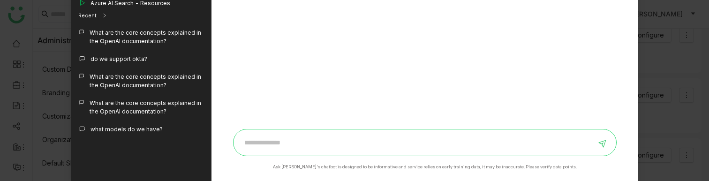
click at [270, 138] on input at bounding box center [417, 142] width 357 height 15
paste input "**********"
type input "**********"
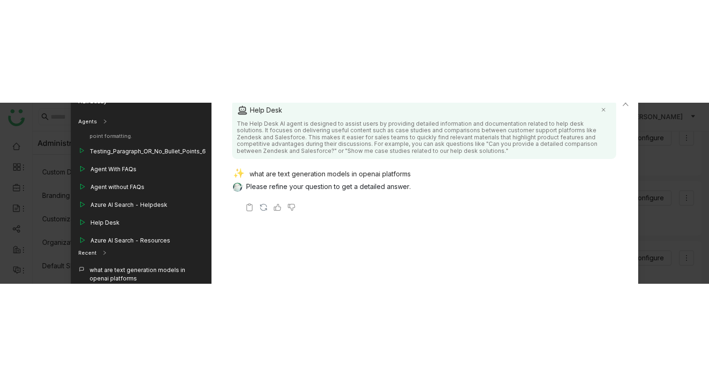
scroll to position [0, 0]
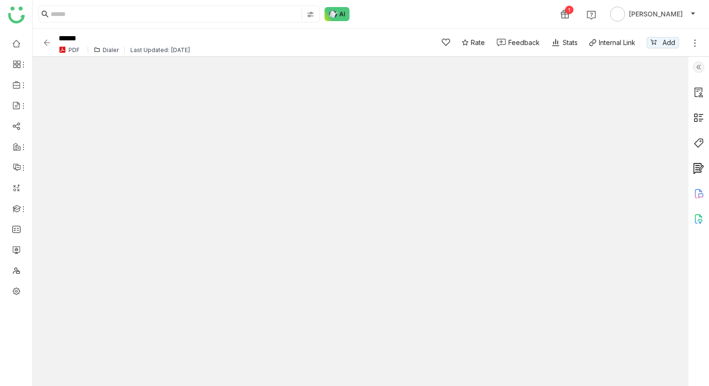
click at [339, 13] on img at bounding box center [337, 14] width 25 height 14
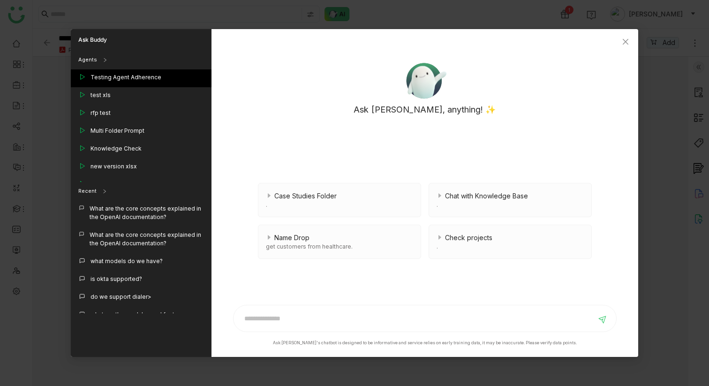
click at [140, 78] on div "Testing Agent Adherence" at bounding box center [126, 77] width 71 height 8
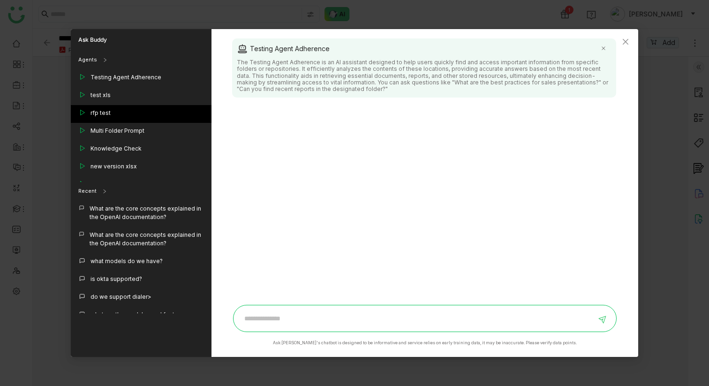
click at [133, 117] on div "rfp test" at bounding box center [141, 114] width 141 height 18
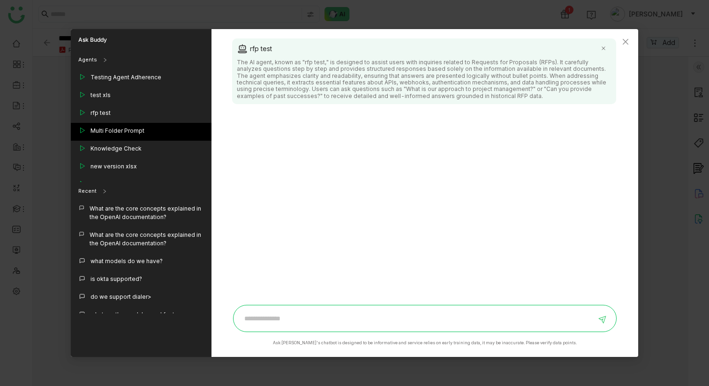
click at [135, 132] on div "Multi Folder Prompt" at bounding box center [118, 131] width 54 height 8
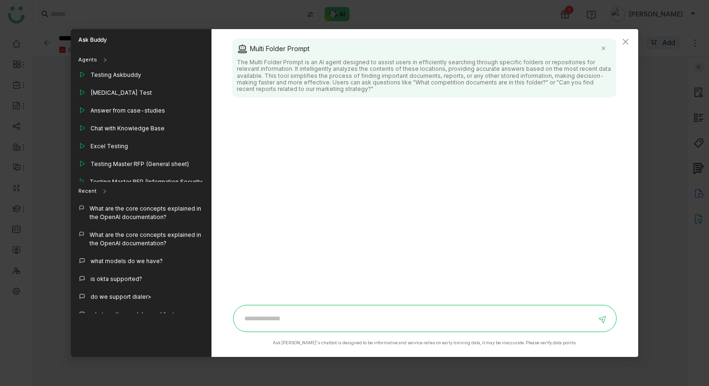
scroll to position [286, 0]
click at [132, 133] on div "Chat with Knowledge Base" at bounding box center [128, 129] width 74 height 10
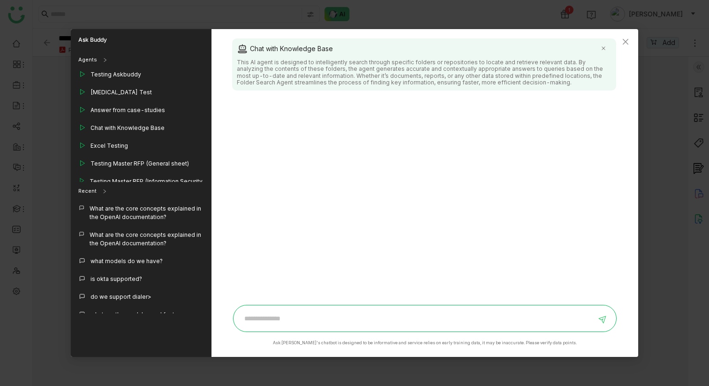
click at [276, 310] on div at bounding box center [425, 318] width 384 height 27
click at [277, 316] on input at bounding box center [417, 318] width 357 height 15
type input "**********"
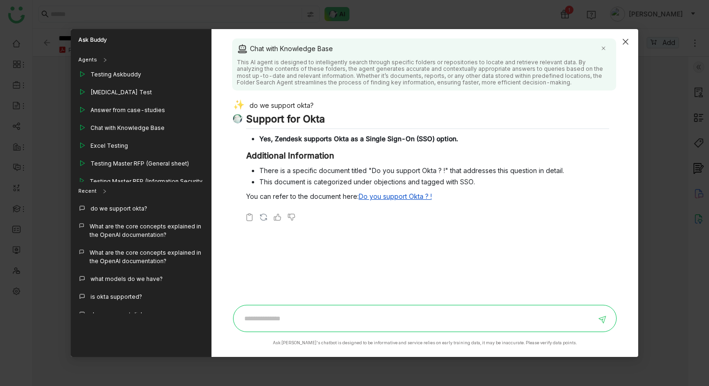
click at [624, 37] on span "Close" at bounding box center [625, 41] width 25 height 25
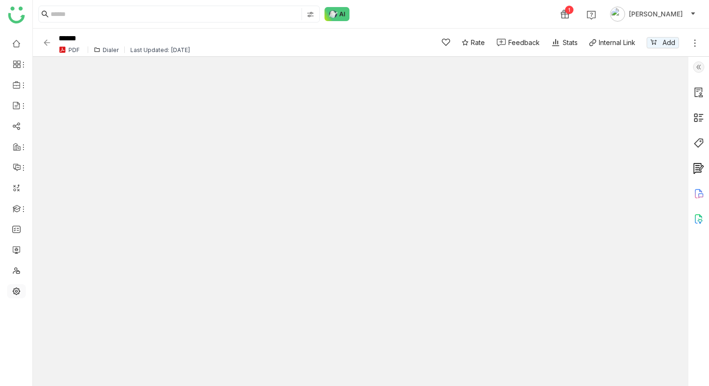
click at [17, 288] on link at bounding box center [16, 291] width 8 height 8
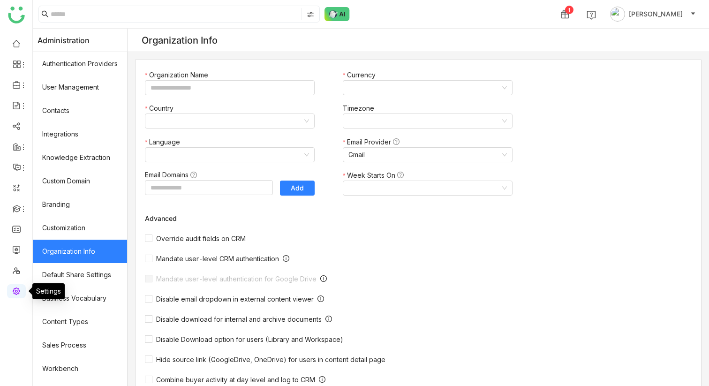
type input "*******"
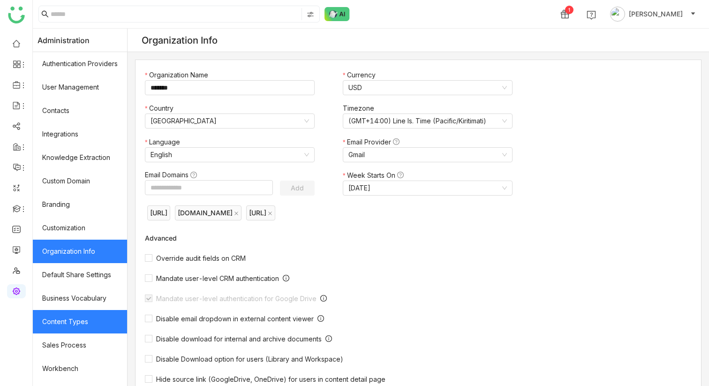
scroll to position [112, 0]
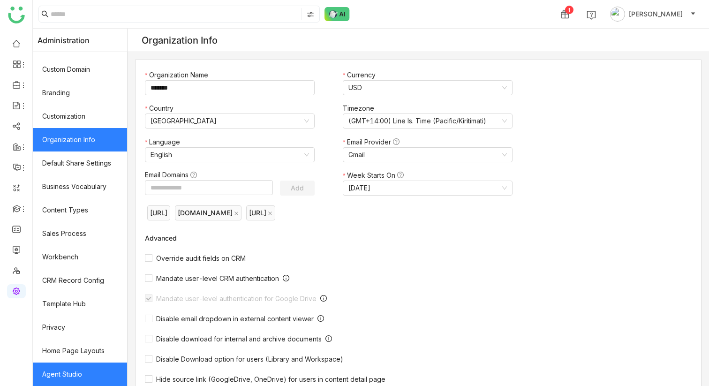
click at [83, 370] on link "Agent Studio" at bounding box center [80, 374] width 94 height 23
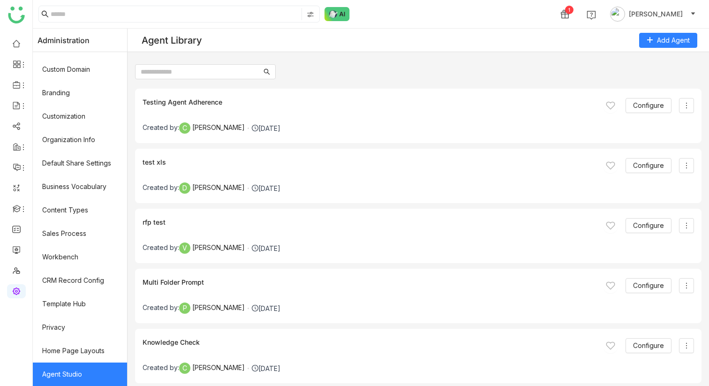
click at [190, 91] on div "Testing Agent Adherence Configure Created by: [PERSON_NAME] [DATE]" at bounding box center [418, 116] width 567 height 54
click at [235, 18] on input at bounding box center [175, 14] width 249 height 12
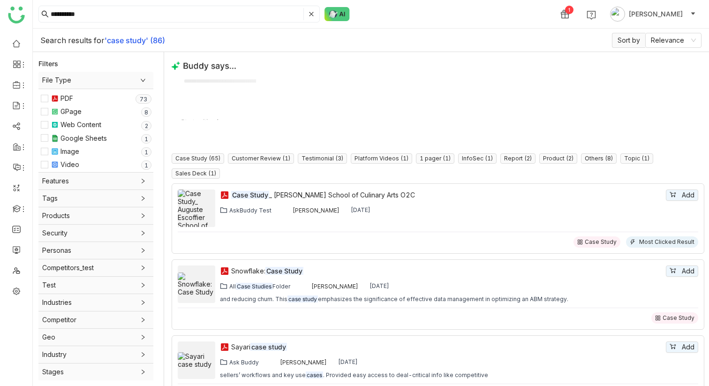
drag, startPoint x: 106, startPoint y: 37, endPoint x: 195, endPoint y: 36, distance: 89.1
click at [195, 37] on div "Search results for 'case study' (86) Sort by Relevance" at bounding box center [371, 40] width 676 height 23
drag, startPoint x: 190, startPoint y: 36, endPoint x: 102, endPoint y: 36, distance: 87.3
click at [103, 36] on div "Search results for 'case study' (86) Sort by Relevance" at bounding box center [371, 40] width 676 height 23
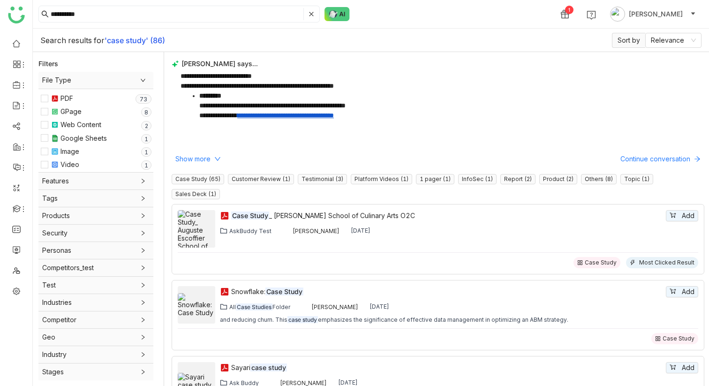
click at [102, 36] on span "Search results for" at bounding box center [72, 40] width 64 height 9
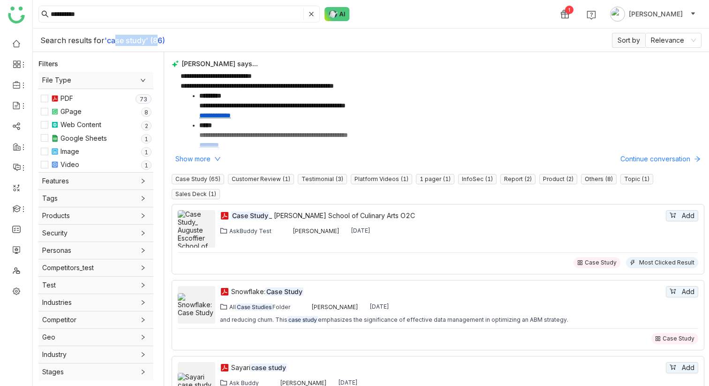
drag, startPoint x: 110, startPoint y: 41, endPoint x: 156, endPoint y: 41, distance: 46.0
click at [156, 41] on b "'case study' (86)" at bounding box center [135, 40] width 61 height 9
click at [139, 15] on input "**********" at bounding box center [176, 14] width 251 height 12
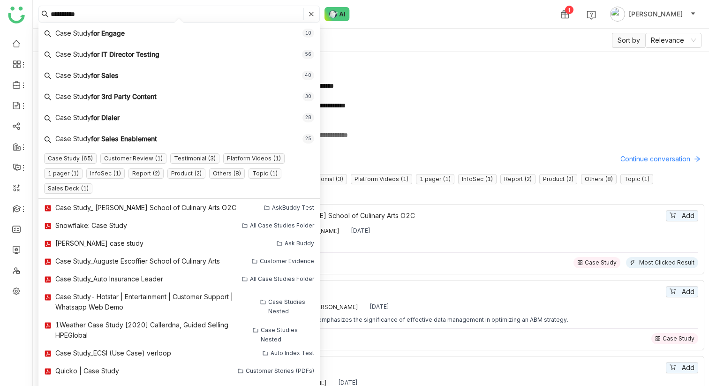
click at [402, 16] on div "**********" at bounding box center [371, 14] width 676 height 28
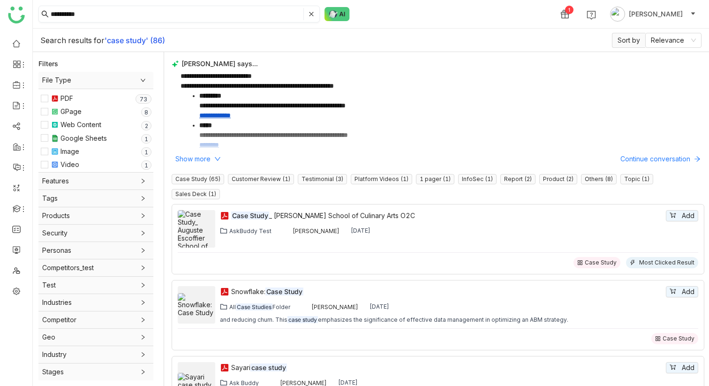
click at [269, 16] on input "**********" at bounding box center [176, 14] width 251 height 12
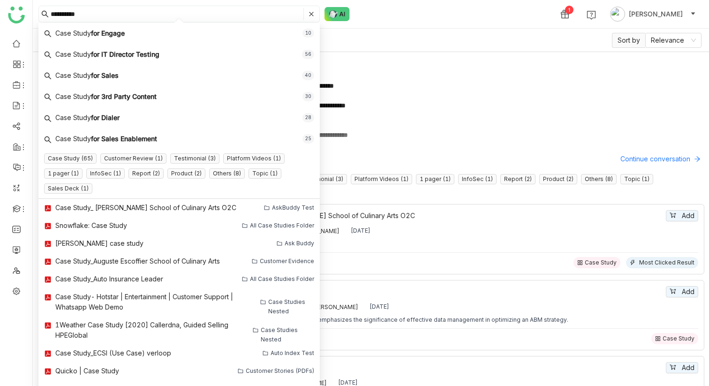
click at [400, 7] on div "**********" at bounding box center [371, 14] width 676 height 28
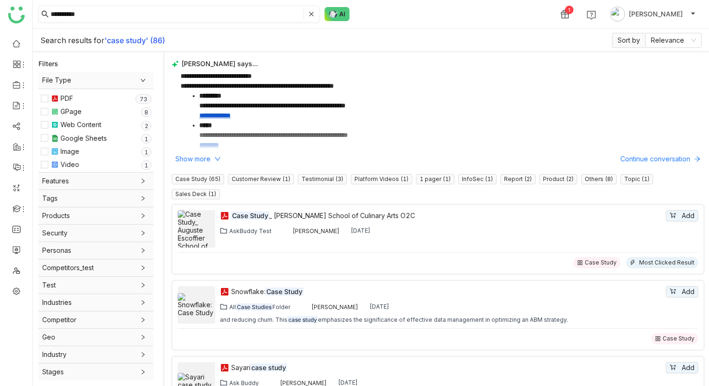
click at [162, 12] on input "**********" at bounding box center [176, 14] width 251 height 12
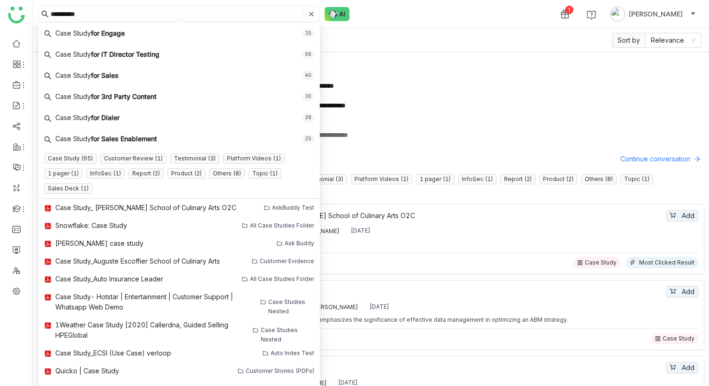
click at [443, 10] on div "**********" at bounding box center [371, 14] width 676 height 28
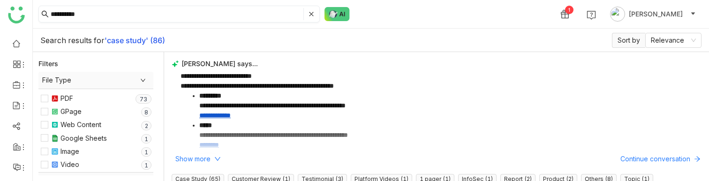
click at [123, 14] on input "**********" at bounding box center [176, 14] width 251 height 12
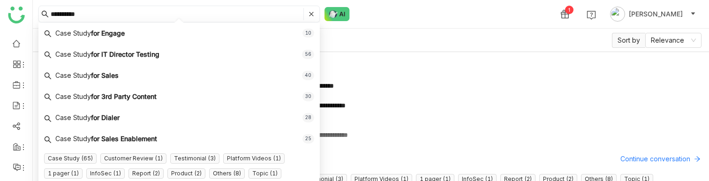
click at [123, 14] on input "**********" at bounding box center [176, 14] width 251 height 12
type input "*********"
click at [398, 16] on div "********* 1 Chandramani Tiwary" at bounding box center [371, 14] width 676 height 28
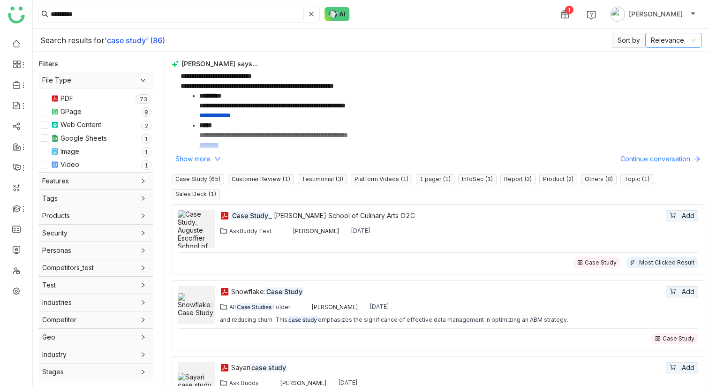
click at [676, 36] on nz-select-item "Relevance" at bounding box center [673, 40] width 45 height 14
click at [546, 42] on div "Search results for 'case study' (86) Sort by Relevance" at bounding box center [371, 40] width 676 height 23
click at [677, 46] on nz-select-item "Relevance" at bounding box center [673, 40] width 45 height 14
click at [615, 40] on span "Sort by" at bounding box center [628, 40] width 33 height 15
click at [658, 41] on nz-select-item "Relevance" at bounding box center [673, 40] width 45 height 14
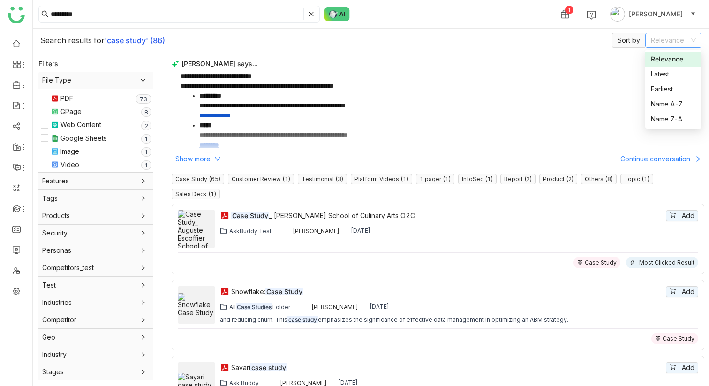
click at [630, 39] on span "Sort by" at bounding box center [628, 40] width 33 height 15
click at [662, 42] on nz-select-item "Relevance" at bounding box center [673, 40] width 45 height 14
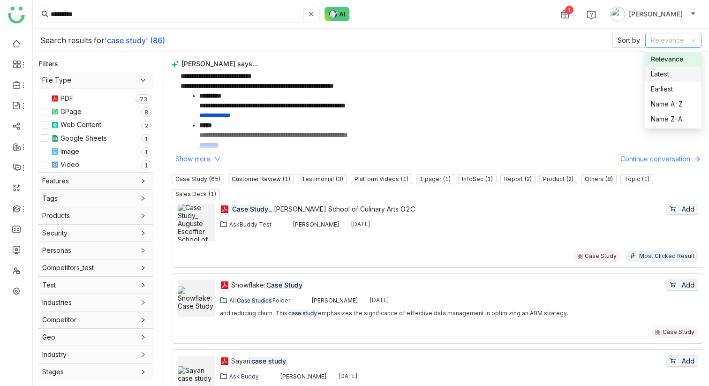
click at [673, 72] on div "Latest" at bounding box center [673, 74] width 45 height 10
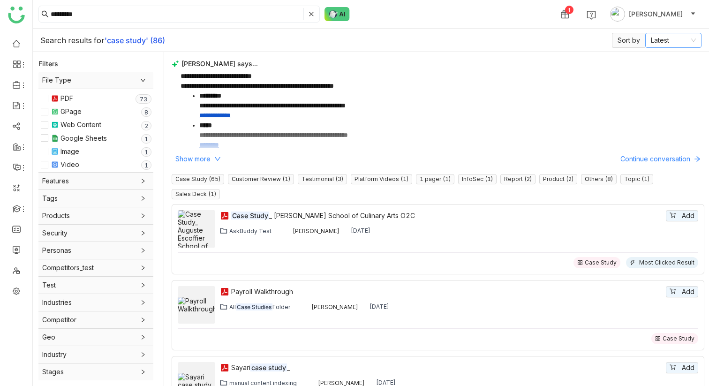
click at [664, 40] on nz-select-item "Latest" at bounding box center [673, 40] width 45 height 14
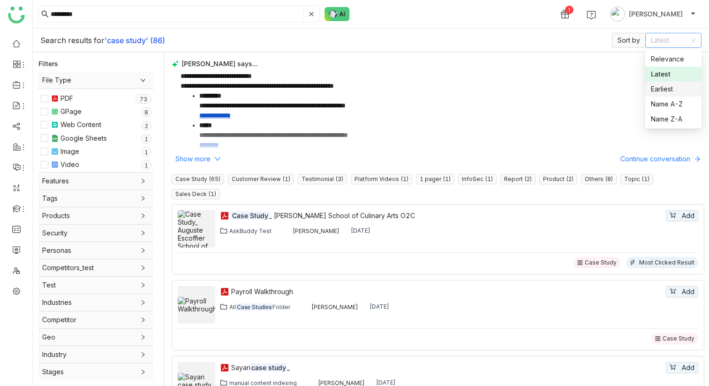
click at [668, 85] on div "Earliest" at bounding box center [673, 89] width 45 height 10
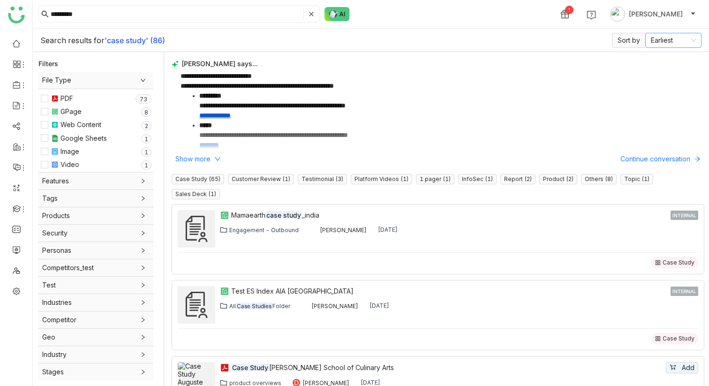
click at [661, 37] on nz-select-item "Earliest" at bounding box center [673, 40] width 45 height 14
click at [661, 61] on div "Relevance" at bounding box center [673, 59] width 45 height 10
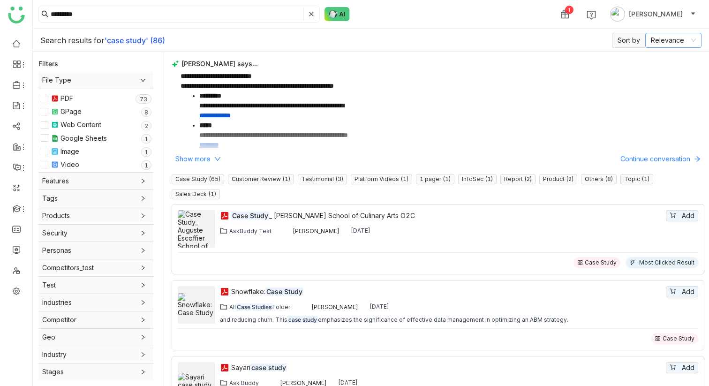
click at [663, 38] on nz-select-item "Relevance" at bounding box center [673, 40] width 45 height 14
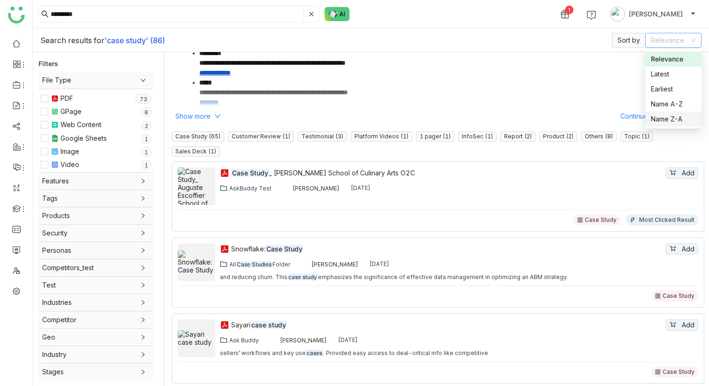
scroll to position [0, 0]
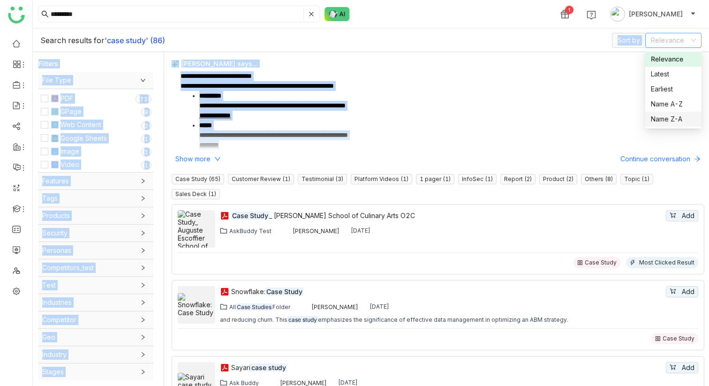
drag, startPoint x: 595, startPoint y: 34, endPoint x: 686, endPoint y: 143, distance: 141.5
click at [687, 143] on div "Search results for 'case study' (86) Sort by Relevance Filters File Type PDF 0 …" at bounding box center [371, 207] width 676 height 357
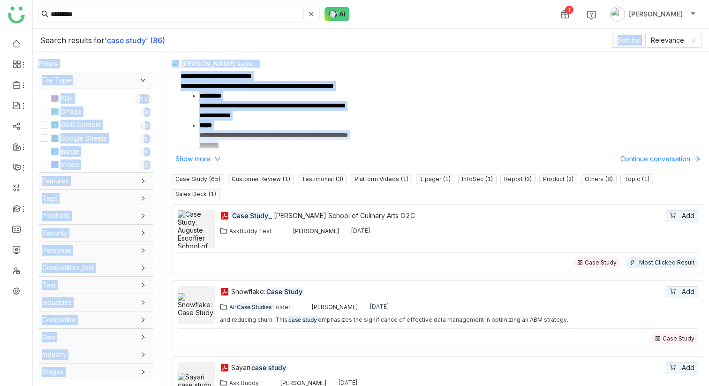
click at [619, 129] on p "**********" at bounding box center [449, 136] width 501 height 30
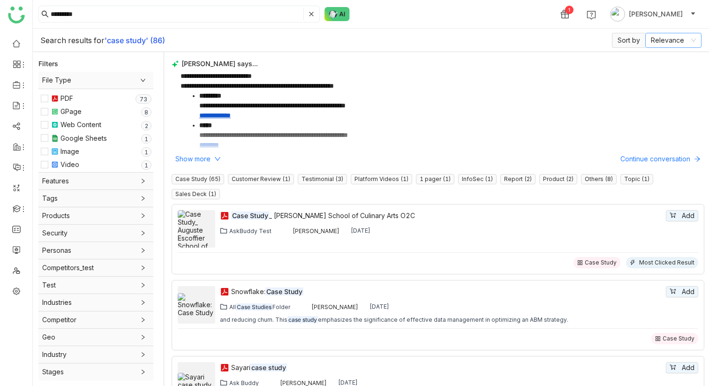
click at [676, 41] on nz-select-item "Relevance" at bounding box center [673, 40] width 45 height 14
